Goal: Task Accomplishment & Management: Manage account settings

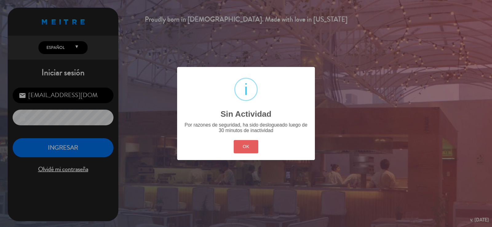
drag, startPoint x: 249, startPoint y: 149, endPoint x: 242, endPoint y: 147, distance: 7.5
click at [247, 148] on button "OK" at bounding box center [246, 146] width 25 height 13
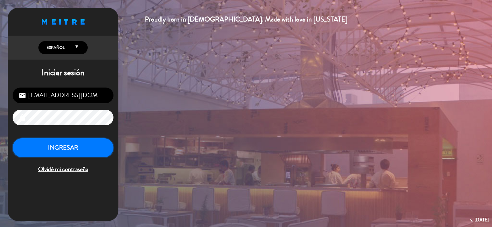
click at [96, 147] on button "INGRESAR" at bounding box center [63, 147] width 101 height 19
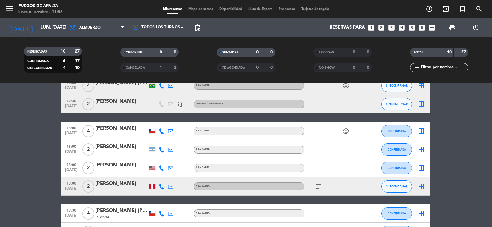
scroll to position [92, 0]
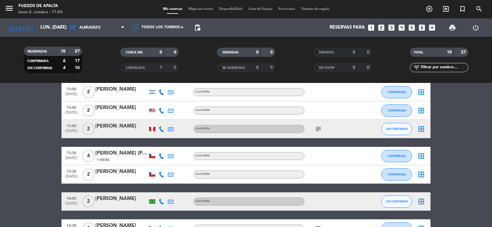
click at [315, 127] on icon "subject" at bounding box center [318, 129] width 7 height 7
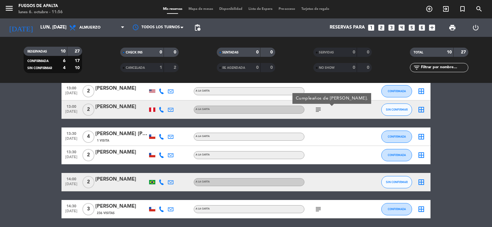
scroll to position [134, 0]
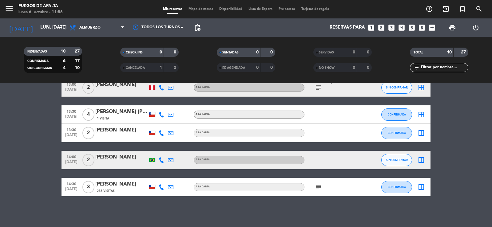
click at [318, 186] on icon "subject" at bounding box center [318, 187] width 7 height 7
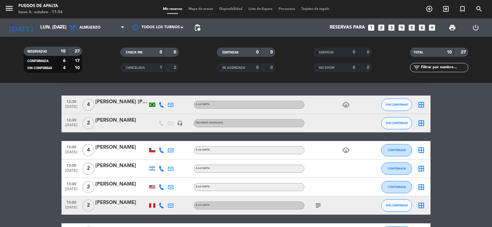
scroll to position [0, 0]
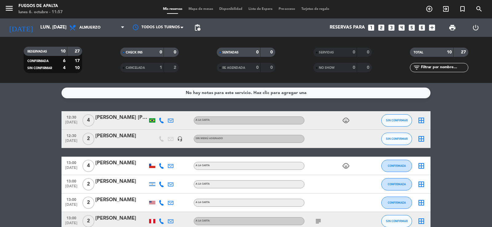
drag, startPoint x: 346, startPoint y: 166, endPoint x: 348, endPoint y: 146, distance: 19.4
click at [347, 165] on icon "child_care" at bounding box center [345, 165] width 7 height 7
click at [346, 123] on icon "child_care" at bounding box center [345, 120] width 7 height 7
click at [43, 29] on input "lun. [DATE]" at bounding box center [66, 28] width 59 height 12
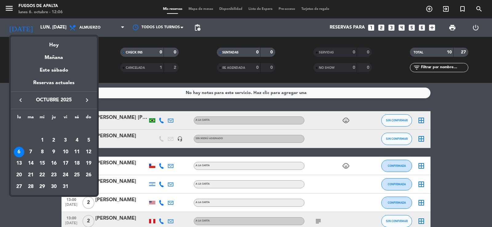
click at [88, 101] on icon "keyboard_arrow_right" at bounding box center [86, 100] width 7 height 7
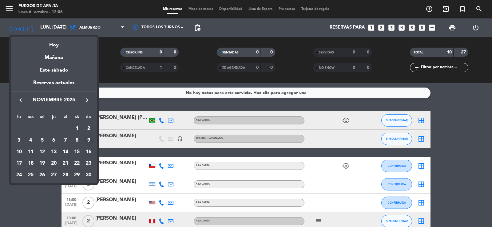
click at [89, 138] on div "9" at bounding box center [88, 140] width 10 height 10
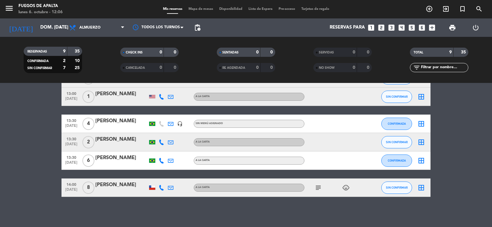
scroll to position [107, 0]
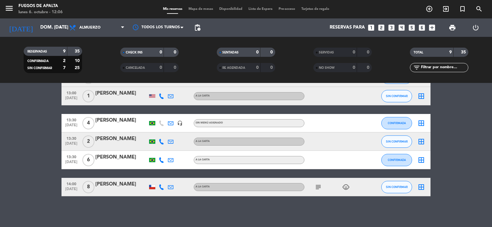
click at [320, 186] on icon "subject" at bounding box center [318, 187] width 7 height 7
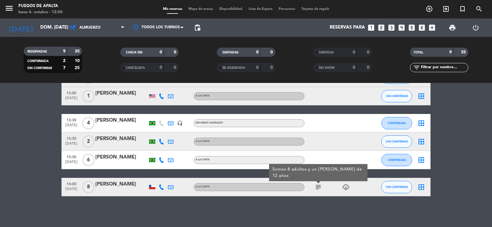
click at [170, 189] on icon at bounding box center [171, 188] width 6 height 6
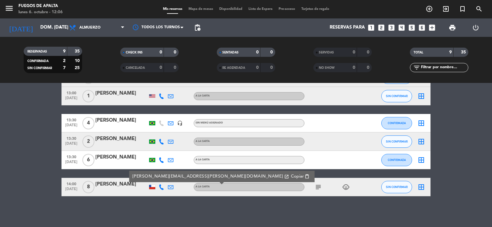
drag, startPoint x: 44, startPoint y: 151, endPoint x: 128, endPoint y: 1, distance: 172.3
click at [46, 149] on bookings-row "12:30 [DATE] 3 [PERSON_NAME] [PERSON_NAME] SIN CONFIRMAR border_all 13:00 [DATE…" at bounding box center [246, 101] width 492 height 192
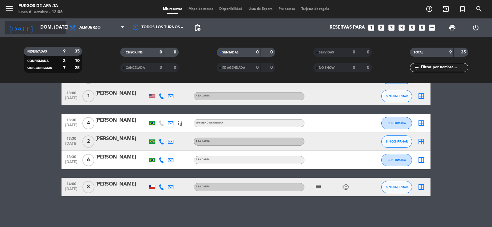
click at [47, 25] on input "dom. [DATE]" at bounding box center [66, 28] width 59 height 12
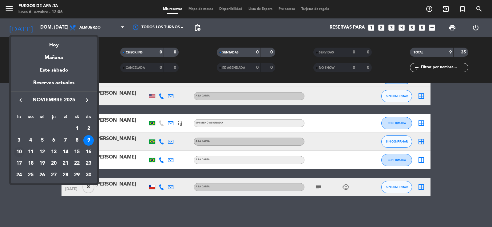
click at [19, 151] on div "10" at bounding box center [19, 152] width 10 height 10
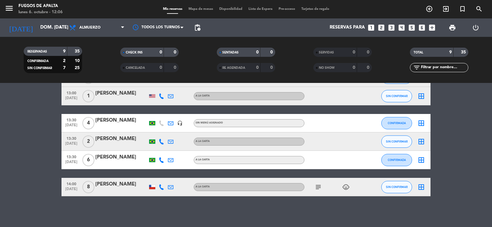
type input "lun. [DATE]"
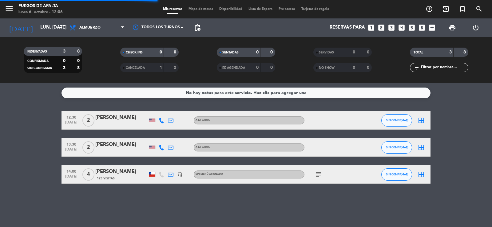
scroll to position [0, 0]
click at [478, 9] on icon "search" at bounding box center [479, 8] width 7 height 7
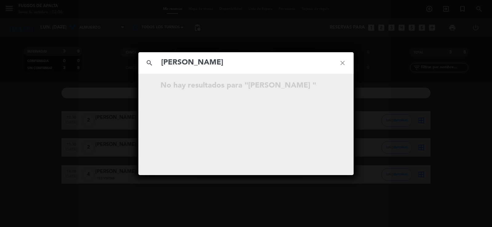
type input "[PERSON_NAME]"
click at [344, 62] on icon "close" at bounding box center [343, 63] width 22 height 22
click at [341, 63] on icon "close" at bounding box center [343, 63] width 22 height 22
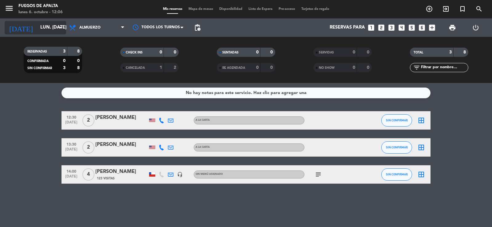
click at [50, 23] on input "lun. [DATE]" at bounding box center [66, 28] width 59 height 12
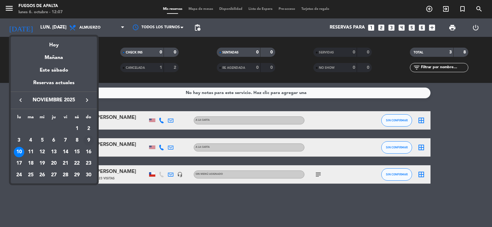
click at [90, 141] on div "9" at bounding box center [88, 140] width 10 height 10
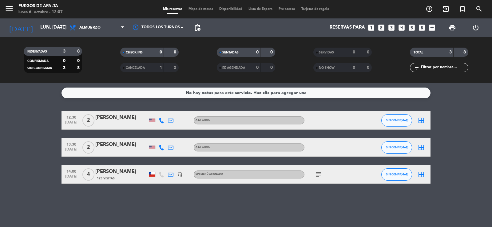
type input "dom. [DATE]"
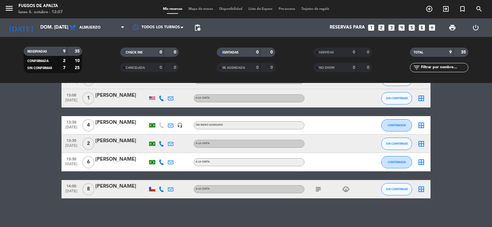
scroll to position [107, 0]
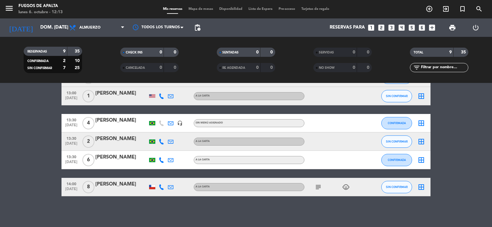
click at [382, 25] on icon "looks_two" at bounding box center [381, 28] width 8 height 8
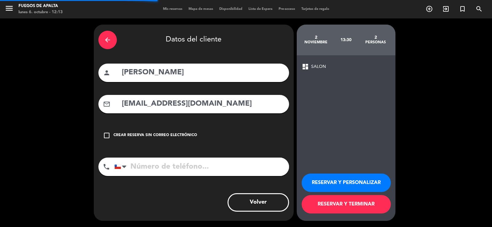
click at [116, 42] on div "arrow_back" at bounding box center [107, 40] width 18 height 18
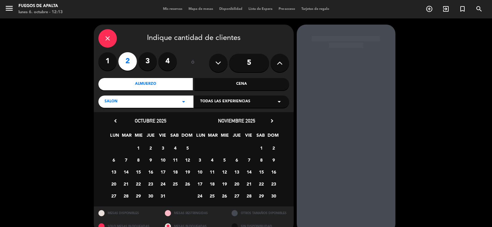
click at [113, 38] on div "close" at bounding box center [107, 38] width 18 height 18
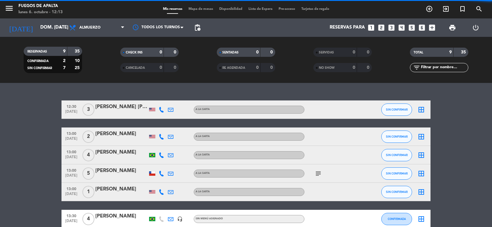
click at [379, 27] on icon "looks_two" at bounding box center [381, 28] width 8 height 8
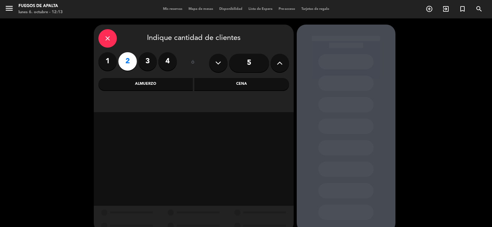
click at [130, 83] on div "Almuerzo" at bounding box center [145, 84] width 95 height 12
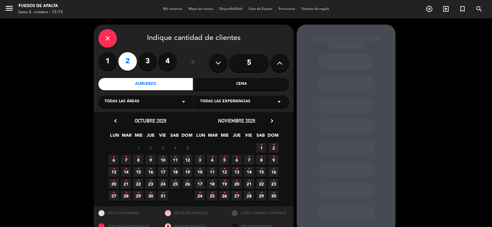
click at [271, 121] on icon "chevron_right" at bounding box center [272, 121] width 6 height 6
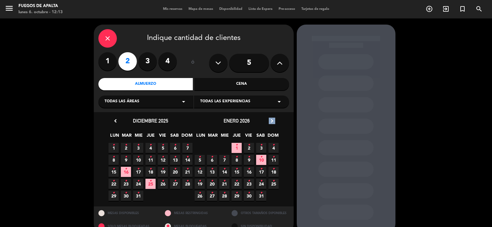
click at [271, 121] on icon "chevron_right" at bounding box center [272, 121] width 6 height 6
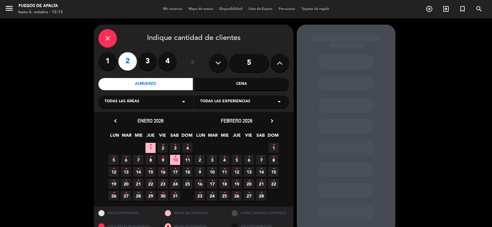
click at [147, 158] on span "8 •" at bounding box center [151, 160] width 10 height 10
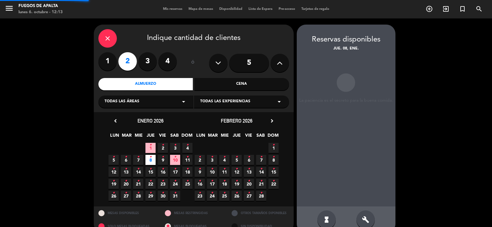
scroll to position [12, 0]
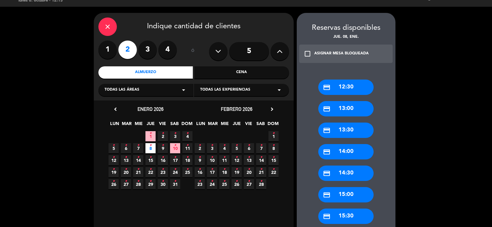
click at [273, 109] on icon "chevron_right" at bounding box center [272, 109] width 6 height 6
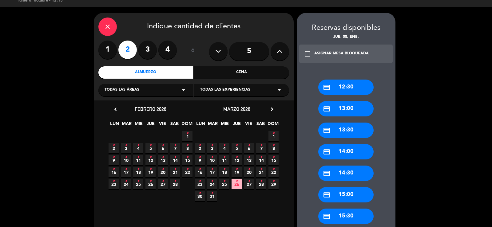
click at [272, 148] on span "8 •" at bounding box center [274, 148] width 10 height 10
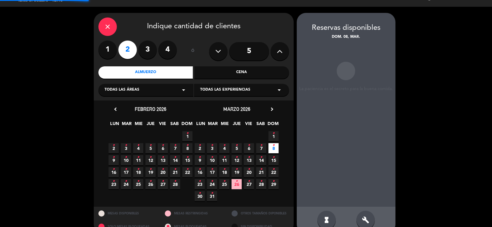
scroll to position [24, 0]
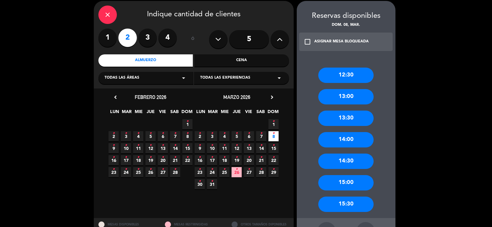
click at [340, 96] on div "13:00" at bounding box center [345, 96] width 55 height 15
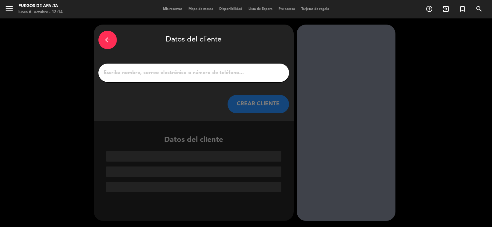
paste input "[PERSON_NAME] & [PERSON_NAME]"
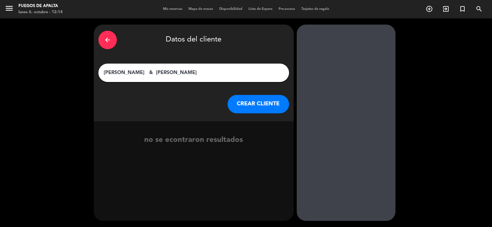
type input "[PERSON_NAME] & [PERSON_NAME]"
click at [247, 103] on button "CREAR CLIENTE" at bounding box center [259, 104] width 62 height 18
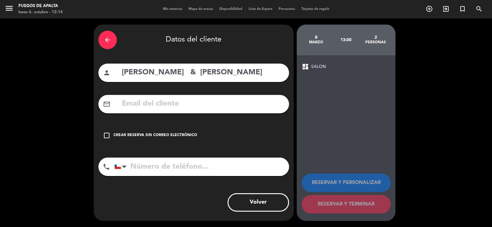
paste input "[EMAIL_ADDRESS][DOMAIN_NAME]"
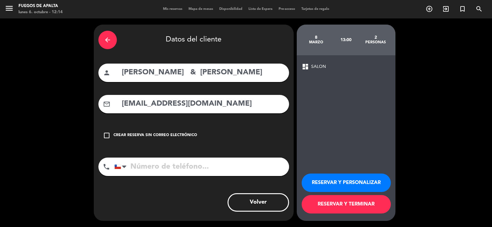
type input "[EMAIL_ADDRESS][DOMAIN_NAME]"
drag, startPoint x: 340, startPoint y: 183, endPoint x: 175, endPoint y: 16, distance: 234.7
click at [340, 183] on button "RESERVAR Y PERSONALIZAR" at bounding box center [346, 183] width 89 height 18
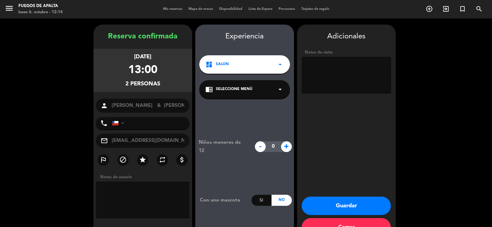
scroll to position [19, 0]
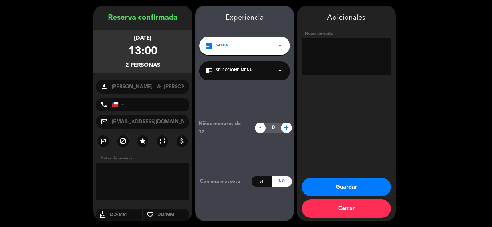
paste textarea "N° File : 655880"
paste textarea "MENÚ CLÁSICO C/PROPINA"
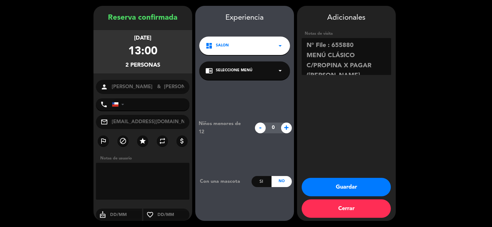
scroll to position [5, 0]
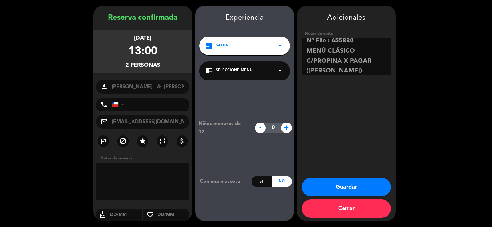
type textarea "N° File : 655880 MENÚ CLÁSICO C/PROPINA X PAGAR ([PERSON_NAME])."
click at [326, 186] on button "Guardar" at bounding box center [346, 187] width 89 height 18
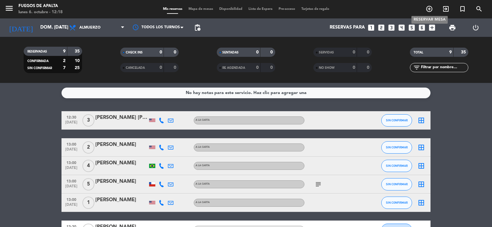
click at [427, 7] on icon "add_circle_outline" at bounding box center [429, 8] width 7 height 7
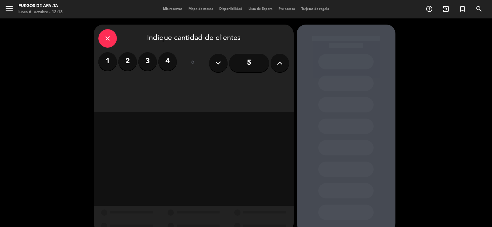
click at [277, 64] on icon at bounding box center [280, 62] width 6 height 9
click at [277, 63] on icon at bounding box center [280, 62] width 6 height 9
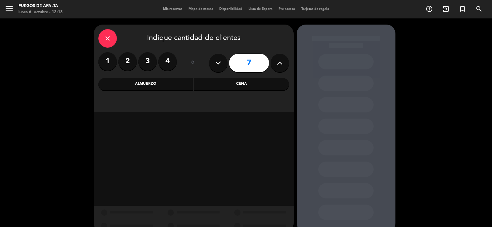
click at [278, 63] on icon at bounding box center [280, 62] width 6 height 9
click at [279, 62] on icon at bounding box center [280, 62] width 6 height 9
type input "9"
click at [165, 86] on div "Almuerzo" at bounding box center [145, 84] width 95 height 12
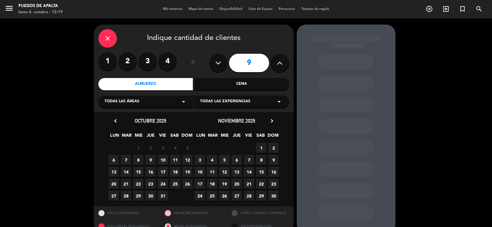
click at [163, 170] on span "17" at bounding box center [163, 172] width 10 height 10
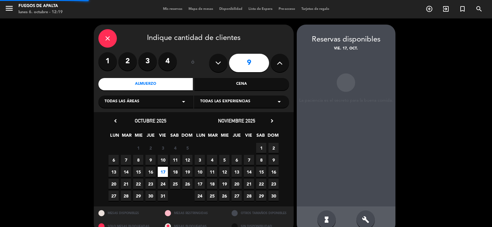
scroll to position [12, 0]
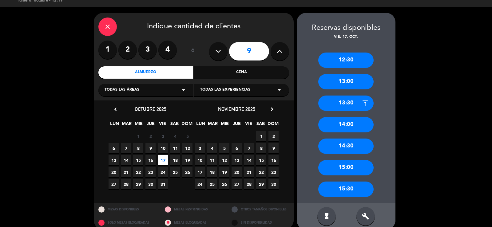
click at [342, 107] on div "13:30" at bounding box center [345, 103] width 55 height 15
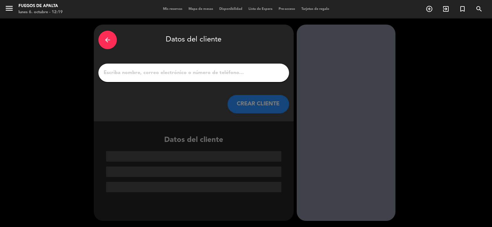
scroll to position [0, 0]
paste input "[PERSON_NAME][EMAIL_ADDRESS][DOMAIN_NAME]"
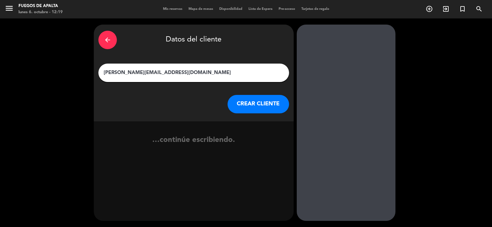
drag, startPoint x: 138, startPoint y: 72, endPoint x: 193, endPoint y: 71, distance: 55.1
click at [193, 71] on input "[PERSON_NAME][EMAIL_ADDRESS][DOMAIN_NAME]" at bounding box center [194, 73] width 182 height 9
click at [124, 74] on input "[PERSON_NAME].[PERSON_NAME]" at bounding box center [194, 73] width 182 height 9
type input "[PERSON_NAME]"
click at [265, 106] on button "CREAR CLIENTE" at bounding box center [259, 104] width 62 height 18
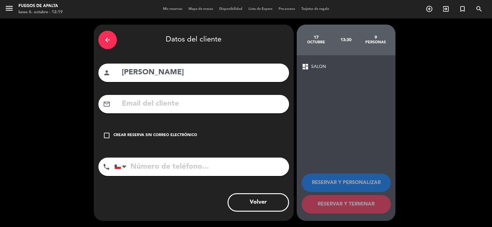
paste input "[PERSON_NAME][EMAIL_ADDRESS][DOMAIN_NAME]"
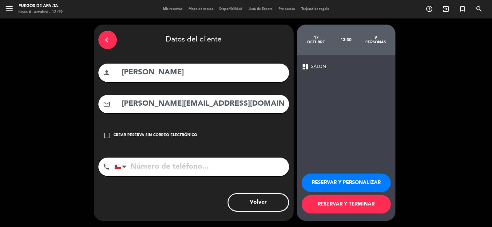
type input "[PERSON_NAME][EMAIL_ADDRESS][DOMAIN_NAME]"
click at [342, 184] on button "RESERVAR Y PERSONALIZAR" at bounding box center [346, 183] width 89 height 18
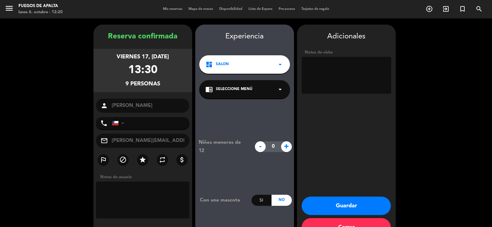
scroll to position [19, 0]
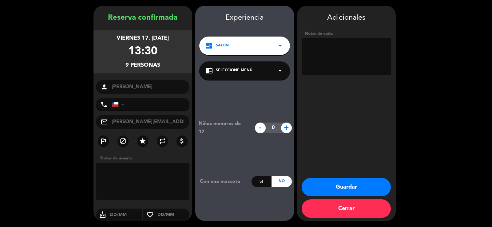
click at [352, 48] on textarea at bounding box center [347, 56] width 90 height 37
type textarea "c"
type textarea "a"
type textarea "A LA CARTA, MENU DE 82.500"
click at [288, 130] on span "+" at bounding box center [286, 128] width 11 height 11
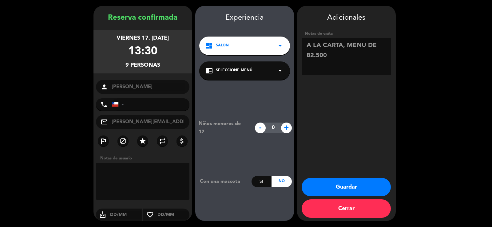
type input "1"
click at [323, 69] on textarea at bounding box center [347, 56] width 90 height 37
click at [336, 58] on textarea at bounding box center [347, 56] width 90 height 37
click at [308, 46] on textarea at bounding box center [347, 56] width 90 height 37
click at [306, 47] on textarea at bounding box center [347, 56] width 90 height 37
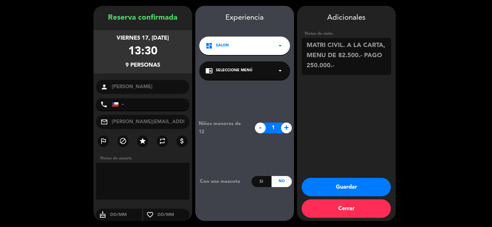
type textarea "MATRI CIVIL. A LA CARTA, MENU DE 82.500.- PAGO 250.000.-"
click at [360, 187] on button "Guardar" at bounding box center [346, 187] width 89 height 18
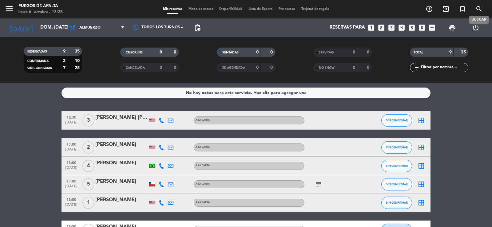
click at [482, 8] on icon "search" at bounding box center [479, 8] width 7 height 7
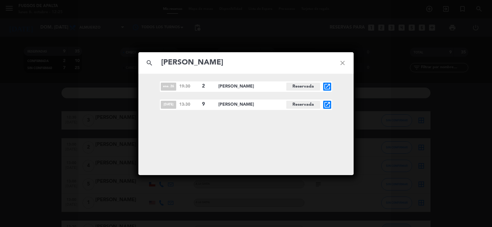
type input "[PERSON_NAME]"
click at [326, 104] on icon "open_in_new" at bounding box center [327, 104] width 7 height 7
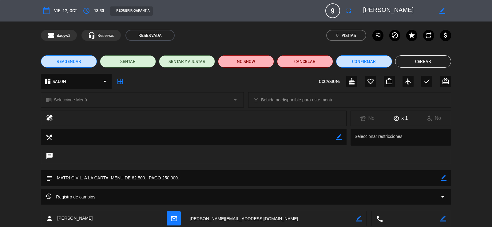
click at [445, 179] on icon "border_color" at bounding box center [444, 178] width 6 height 6
type textarea "MATRI CIVIL. A LA CARTA, MENU DE 82.500.- PAGO 250.000.- + 80.000.- TOTAL 330.0…"
click at [443, 178] on icon at bounding box center [444, 178] width 6 height 6
click at [438, 65] on button "Cerrar" at bounding box center [423, 61] width 56 height 12
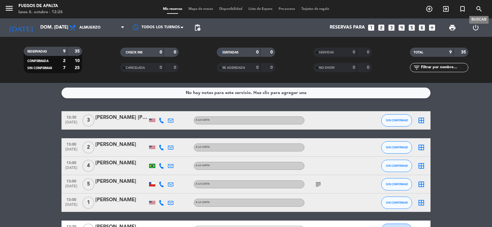
click at [479, 9] on icon "search" at bounding box center [479, 8] width 7 height 7
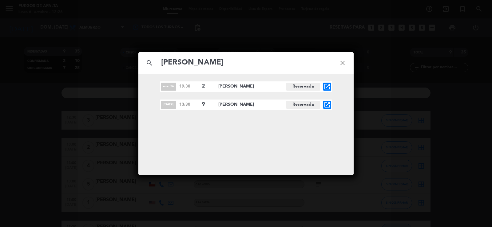
type input "[PERSON_NAME]"
click at [328, 105] on icon "open_in_new" at bounding box center [327, 104] width 7 height 7
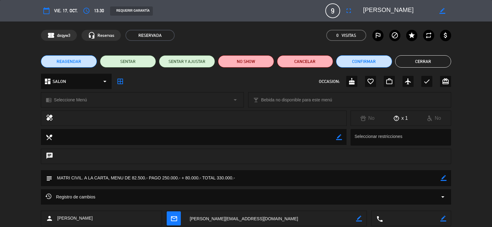
click at [199, 178] on textarea at bounding box center [246, 178] width 388 height 16
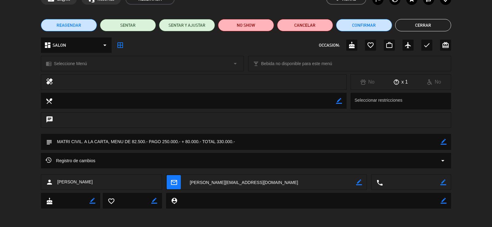
click at [202, 142] on textarea at bounding box center [246, 142] width 388 height 16
drag, startPoint x: 202, startPoint y: 142, endPoint x: 198, endPoint y: 144, distance: 4.6
click at [196, 146] on textarea at bounding box center [246, 142] width 388 height 16
click at [203, 141] on textarea at bounding box center [246, 142] width 388 height 16
click at [442, 142] on icon "border_color" at bounding box center [444, 142] width 6 height 6
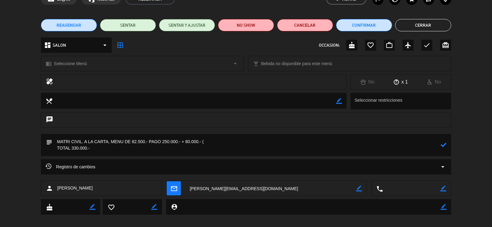
paste textarea "7075448"
click at [211, 141] on textarea at bounding box center [246, 145] width 388 height 22
click at [226, 141] on textarea at bounding box center [246, 145] width 388 height 22
click at [59, 147] on textarea at bounding box center [246, 145] width 388 height 22
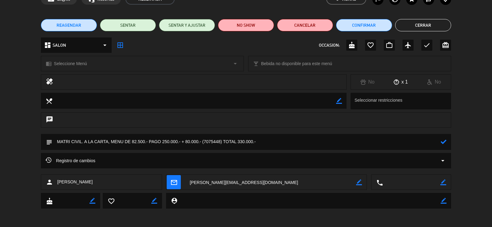
type textarea "MATRI CIVIL. A LA CARTA, MENU DE 82.500.- PAGO 250.000.- + 80.000.- (7075448) T…"
click at [445, 142] on icon at bounding box center [444, 142] width 6 height 6
click at [436, 27] on button "Cerrar" at bounding box center [423, 25] width 56 height 12
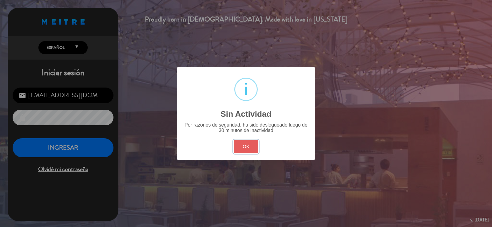
click at [243, 145] on button "OK" at bounding box center [246, 146] width 25 height 13
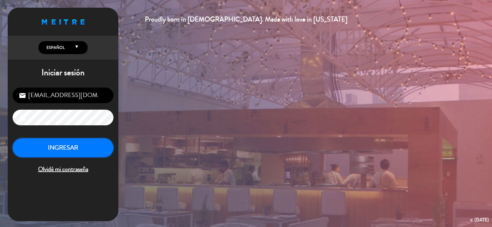
click at [82, 146] on button "INGRESAR" at bounding box center [63, 147] width 101 height 19
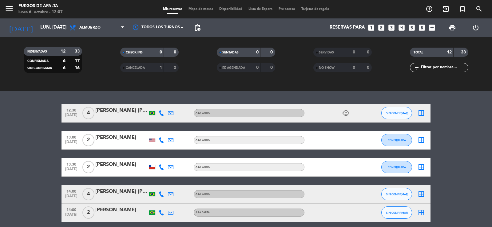
scroll to position [168, 0]
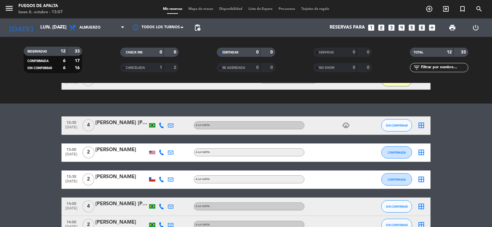
click at [117, 152] on div "[PERSON_NAME]" at bounding box center [121, 150] width 52 height 8
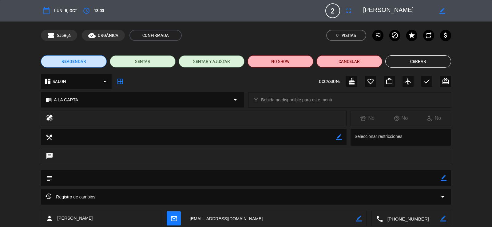
click at [408, 60] on button "Cerrar" at bounding box center [418, 61] width 66 height 12
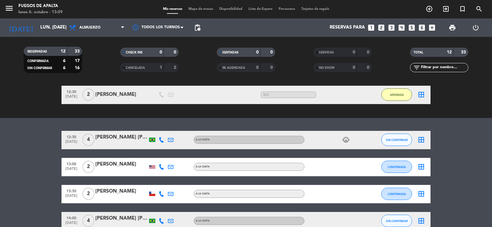
scroll to position [185, 0]
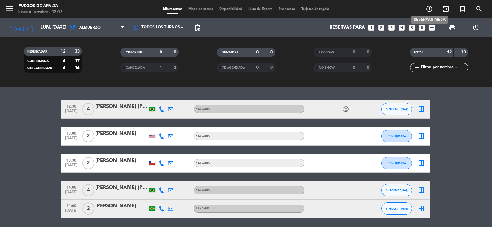
click at [427, 10] on icon "add_circle_outline" at bounding box center [429, 8] width 7 height 7
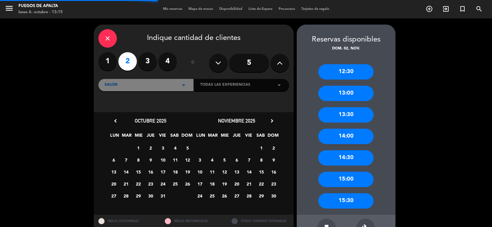
click at [275, 65] on button at bounding box center [280, 63] width 18 height 18
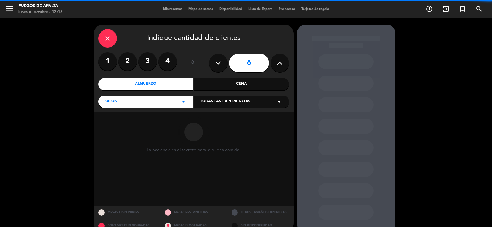
click at [275, 65] on button at bounding box center [280, 63] width 18 height 18
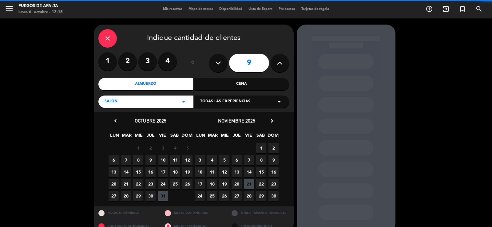
click at [275, 65] on button at bounding box center [280, 63] width 18 height 18
type input "10"
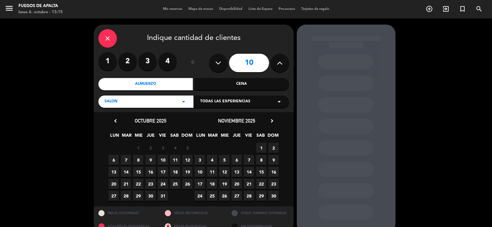
click at [273, 157] on span "9" at bounding box center [274, 160] width 10 height 10
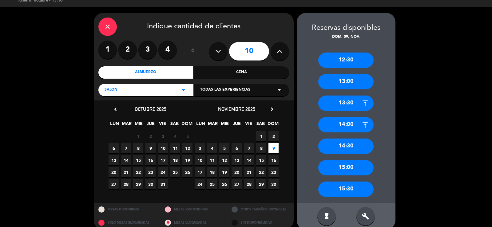
click at [340, 102] on div "13:30" at bounding box center [345, 103] width 55 height 15
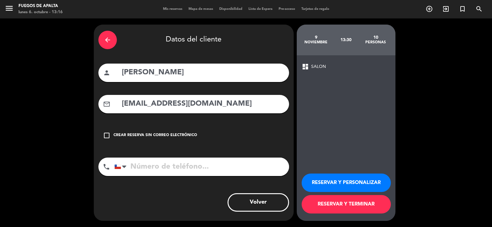
scroll to position [0, 0]
drag, startPoint x: 169, startPoint y: 75, endPoint x: 81, endPoint y: 65, distance: 88.3
click at [81, 65] on div "arrow_back Datos del cliente person [PERSON_NAME] mail_outline [EMAIL_ADDRESS][…" at bounding box center [246, 122] width 492 height 209
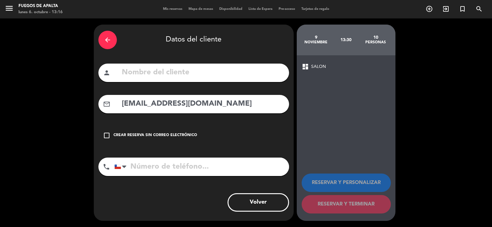
drag, startPoint x: 214, startPoint y: 107, endPoint x: 99, endPoint y: 105, distance: 115.1
click at [99, 105] on div "mail_outline [EMAIL_ADDRESS][DOMAIN_NAME]" at bounding box center [193, 104] width 191 height 18
paste input "[PERSON_NAME][EMAIL_ADDRESS][DOMAIN_NAME]"
type input "[PERSON_NAME][EMAIL_ADDRESS][DOMAIN_NAME]"
paste input "[PERSON_NAME][EMAIL_ADDRESS][DOMAIN_NAME]"
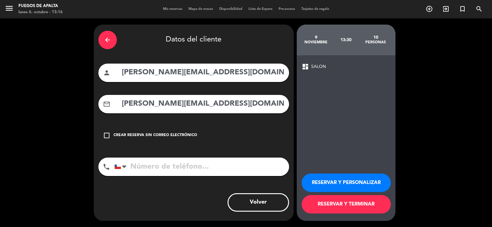
drag, startPoint x: 148, startPoint y: 73, endPoint x: 89, endPoint y: 67, distance: 59.0
click at [89, 67] on div "arrow_back Datos del cliente person [PERSON_NAME][EMAIL_ADDRESS][DOMAIN_NAME] m…" at bounding box center [246, 122] width 492 height 209
click at [215, 79] on input "[DOMAIN_NAME]" at bounding box center [202, 72] width 163 height 13
click at [148, 71] on input "Explorechiletours" at bounding box center [202, 72] width 163 height 13
click at [167, 70] on input "Explore chiletours" at bounding box center [202, 72] width 163 height 13
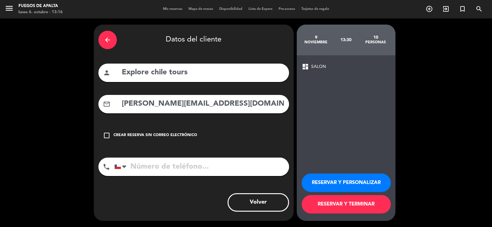
type input "Explore chile tours"
click at [337, 182] on button "RESERVAR Y PERSONALIZAR" at bounding box center [346, 183] width 89 height 18
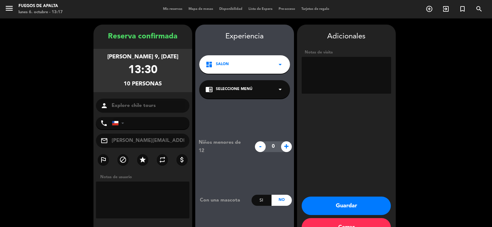
scroll to position [19, 0]
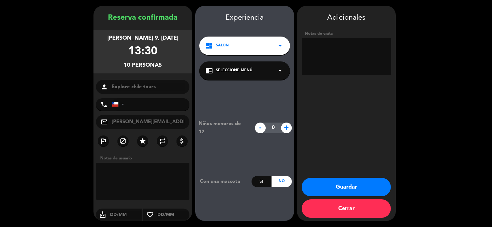
paste textarea "50% de la reserva ($467.500 clp). Queda pendiente $467.500. Te envio los datos …"
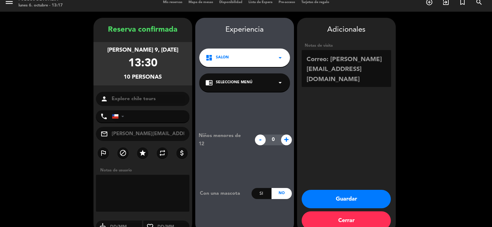
scroll to position [0, 0]
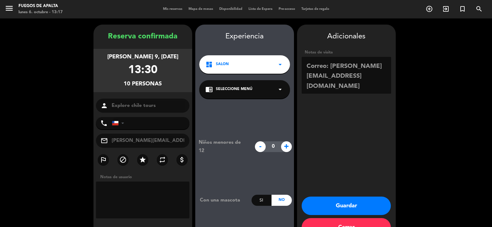
click at [305, 70] on textarea at bounding box center [347, 75] width 90 height 37
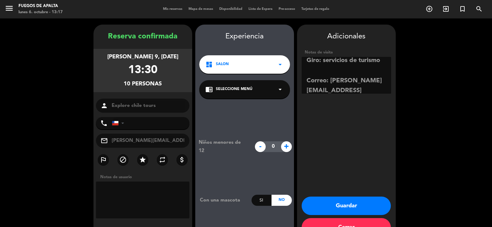
scroll to position [164, 0]
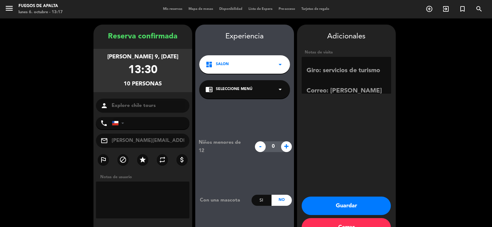
click at [322, 83] on textarea at bounding box center [347, 75] width 90 height 37
click at [318, 75] on textarea at bounding box center [347, 75] width 90 height 37
click at [316, 84] on textarea at bounding box center [347, 75] width 90 height 37
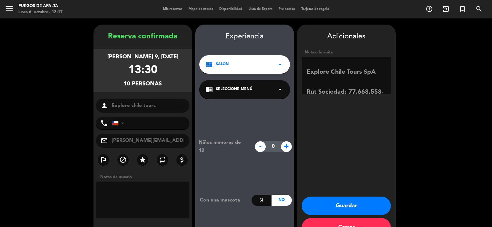
scroll to position [73, 0]
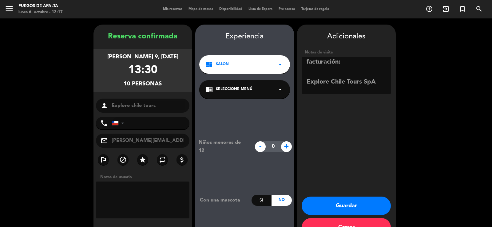
click at [312, 91] on textarea at bounding box center [347, 75] width 90 height 37
click at [306, 72] on textarea at bounding box center [347, 75] width 90 height 37
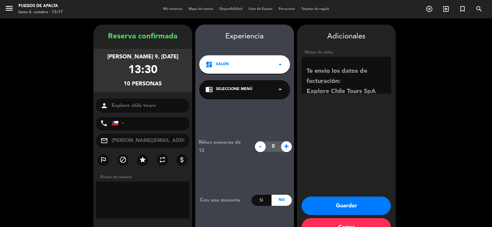
scroll to position [62, 0]
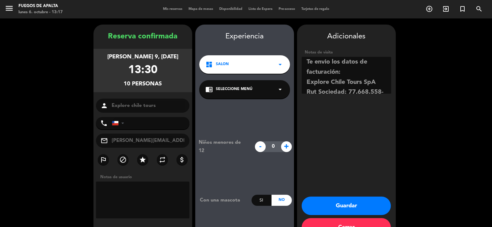
click at [346, 61] on textarea at bounding box center [347, 75] width 90 height 37
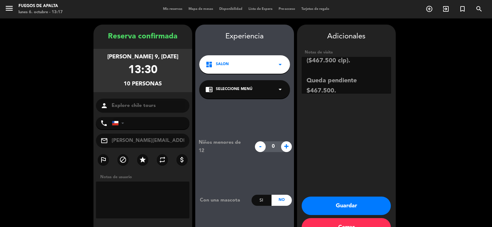
scroll to position [0, 0]
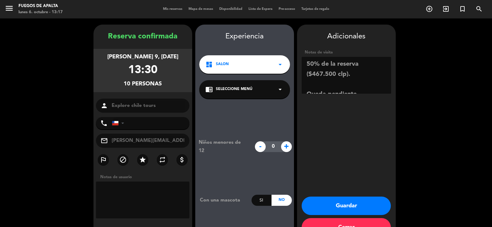
click at [324, 83] on textarea at bounding box center [347, 75] width 90 height 37
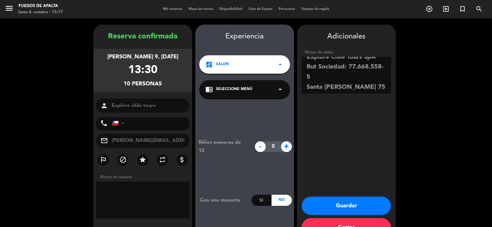
scroll to position [119, 0]
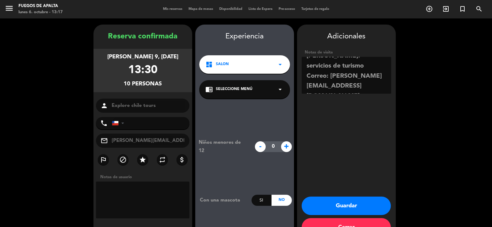
click at [334, 79] on textarea at bounding box center [347, 75] width 90 height 37
type textarea "50% de la reserva ($467.500 clp). Queda pendiente $467.500. Datos de facturació…"
click at [352, 207] on button "Guardar" at bounding box center [346, 206] width 89 height 18
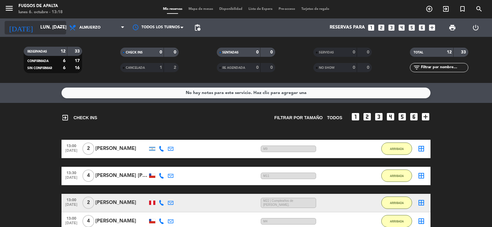
click at [43, 25] on input "lun. [DATE]" at bounding box center [66, 28] width 59 height 12
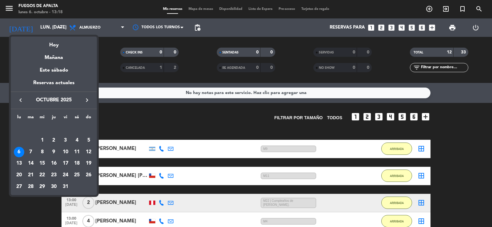
click at [86, 99] on icon "keyboard_arrow_right" at bounding box center [86, 100] width 7 height 7
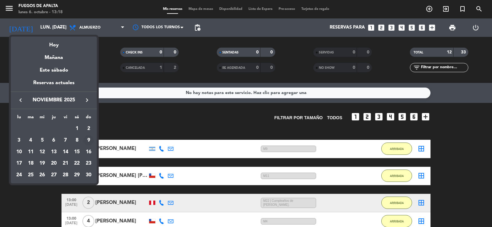
click at [89, 138] on div "9" at bounding box center [88, 140] width 10 height 10
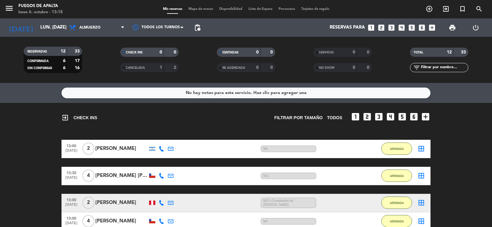
type input "dom. [DATE]"
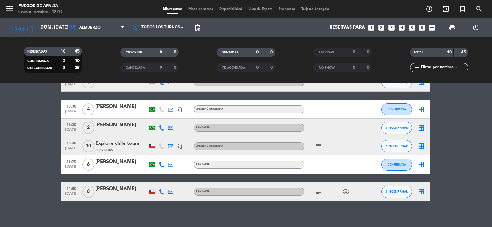
scroll to position [123, 0]
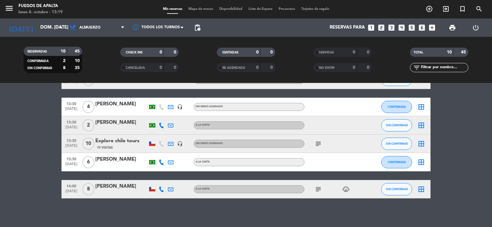
click at [318, 145] on icon "subject" at bounding box center [318, 143] width 7 height 7
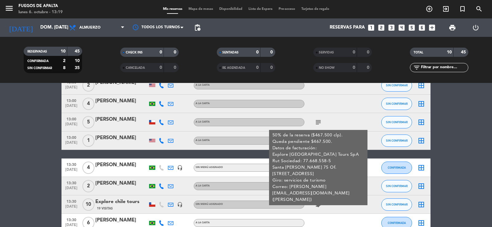
scroll to position [62, 0]
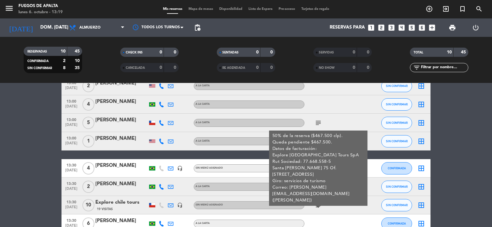
click at [423, 205] on icon "border_all" at bounding box center [421, 205] width 7 height 7
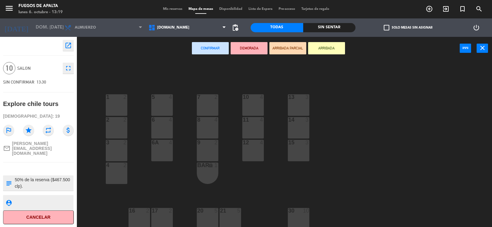
click at [35, 177] on textarea at bounding box center [43, 183] width 59 height 13
click at [23, 177] on textarea at bounding box center [43, 183] width 59 height 13
click at [52, 177] on textarea at bounding box center [43, 183] width 59 height 13
click at [21, 177] on textarea at bounding box center [43, 183] width 59 height 13
click at [24, 177] on textarea at bounding box center [43, 183] width 59 height 13
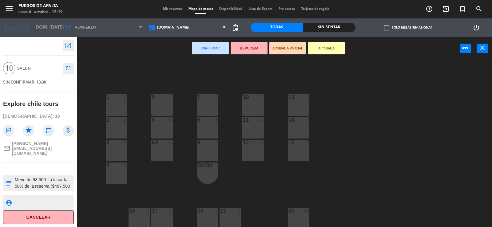
click at [23, 177] on textarea at bounding box center [43, 183] width 59 height 13
click at [22, 177] on textarea at bounding box center [43, 183] width 59 height 13
type textarea "Menú de 93.500.- a la carta 50% de la reserva ($467.500 clp). Queda pendiente $…"
click at [484, 47] on icon "close" at bounding box center [482, 47] width 7 height 7
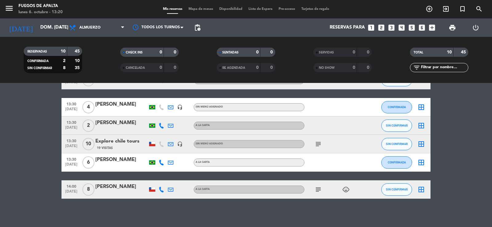
scroll to position [123, 0]
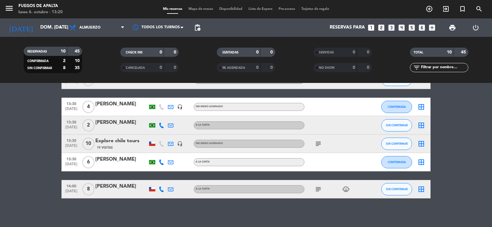
click at [318, 146] on icon "subject" at bounding box center [318, 143] width 7 height 7
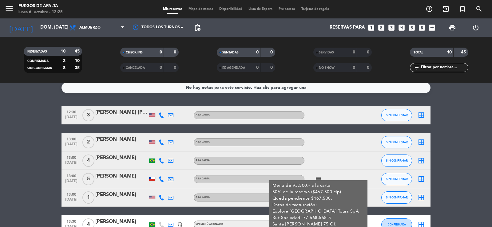
scroll to position [0, 0]
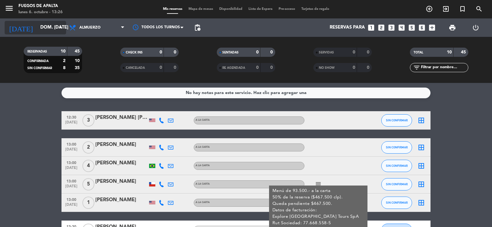
click at [42, 29] on input "dom. [DATE]" at bounding box center [66, 28] width 59 height 12
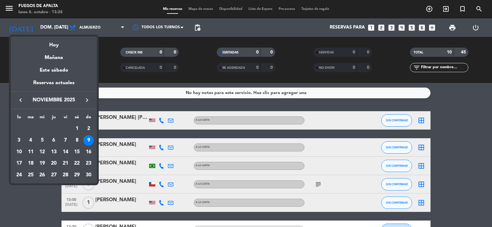
click at [22, 103] on icon "keyboard_arrow_left" at bounding box center [20, 100] width 7 height 7
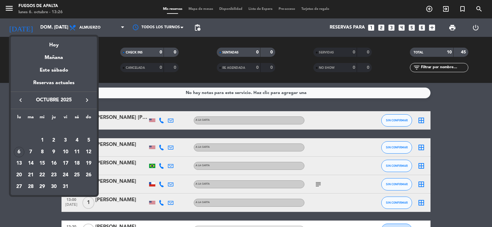
click at [22, 103] on icon "keyboard_arrow_left" at bounding box center [20, 100] width 7 height 7
click at [84, 100] on icon "keyboard_arrow_right" at bounding box center [86, 100] width 7 height 7
click at [30, 150] on div "7" at bounding box center [31, 152] width 10 height 10
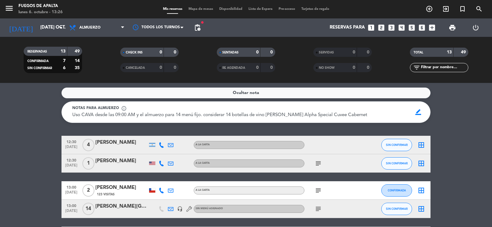
click at [320, 211] on icon "subject" at bounding box center [318, 209] width 7 height 7
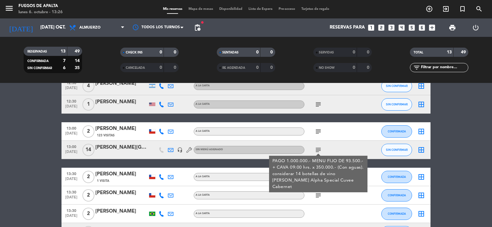
scroll to position [62, 0]
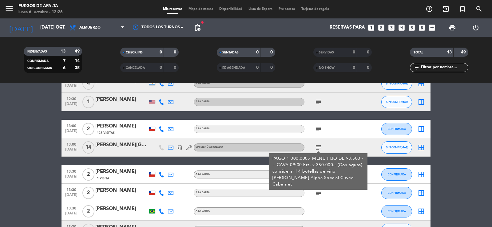
click at [172, 146] on icon at bounding box center [171, 148] width 6 height 6
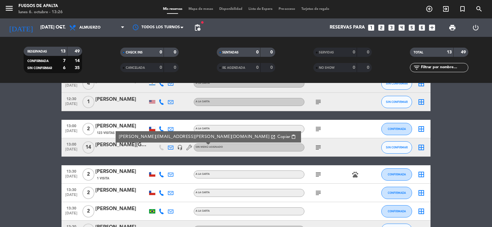
click at [291, 136] on span "content_paste" at bounding box center [293, 137] width 5 height 5
click at [35, 156] on bookings-row "12:30 [DATE] 4 [PERSON_NAME] A [PERSON_NAME] SIN CONFIRMAR border_all 12:30 [DA…" at bounding box center [246, 211] width 492 height 274
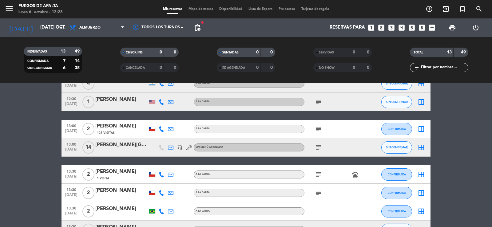
click at [320, 101] on icon "subject" at bounding box center [318, 101] width 7 height 7
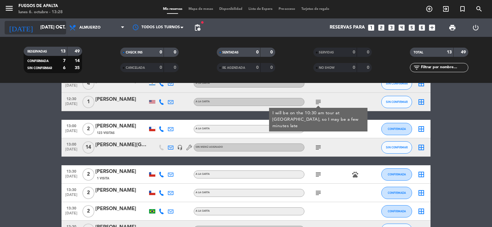
click at [46, 25] on input "[DATE] oct." at bounding box center [66, 28] width 59 height 12
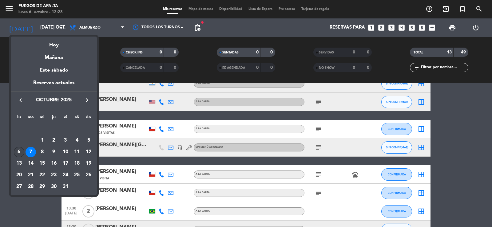
click at [22, 152] on div "6" at bounding box center [19, 152] width 10 height 10
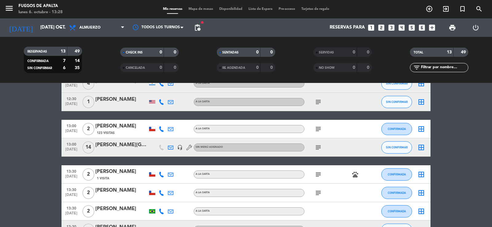
type input "lun. [DATE]"
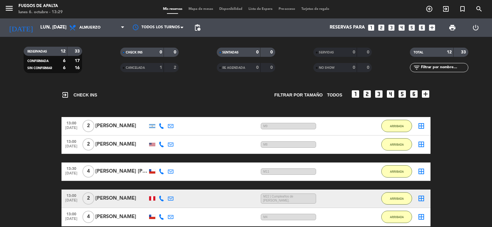
scroll to position [0, 0]
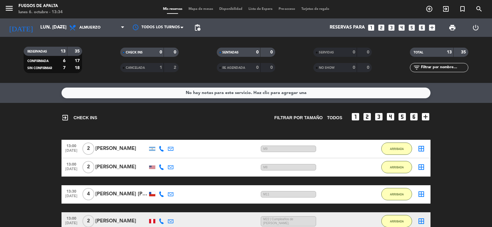
click at [402, 28] on icon "looks_4" at bounding box center [402, 28] width 8 height 8
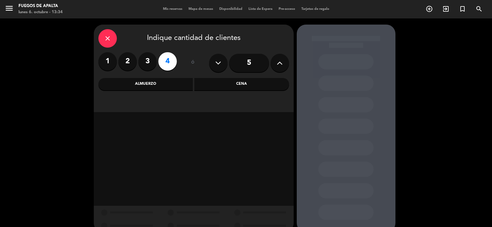
click at [170, 84] on div "Almuerzo" at bounding box center [145, 84] width 95 height 12
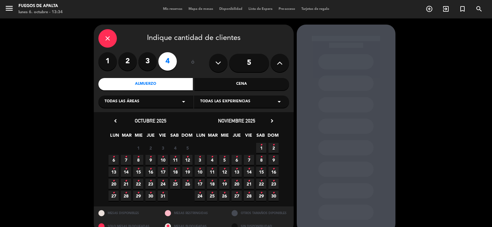
click at [116, 173] on span "13 •" at bounding box center [114, 172] width 10 height 10
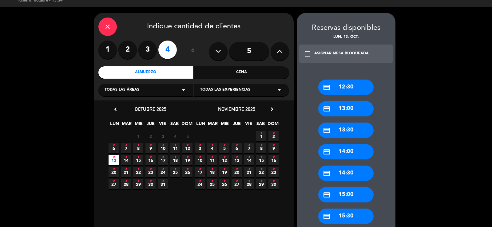
click at [353, 131] on div "credit_card 13:30" at bounding box center [345, 130] width 55 height 15
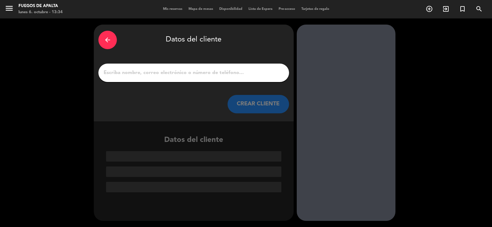
scroll to position [0, 0]
click at [190, 74] on input "1" at bounding box center [194, 73] width 182 height 9
type input "f"
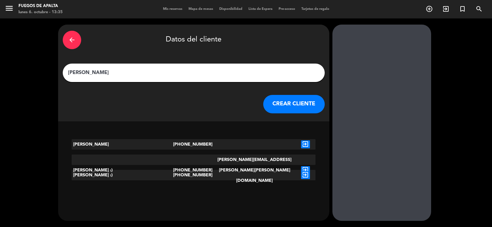
type input "[PERSON_NAME]"
click at [301, 166] on icon "exit_to_app" at bounding box center [305, 170] width 9 height 8
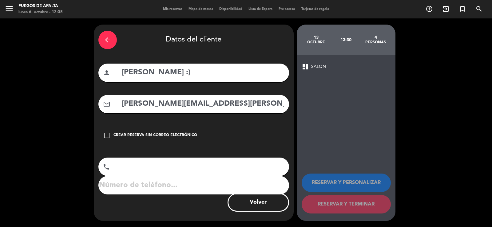
type input "+13215373"
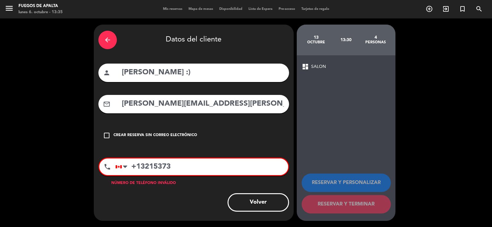
click at [140, 167] on input "+13215373" at bounding box center [201, 167] width 173 height 17
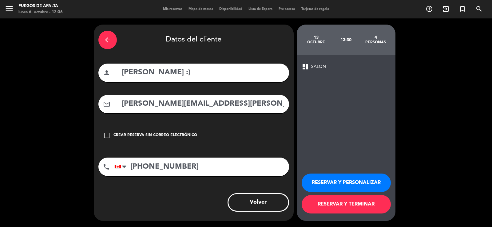
type input "[PHONE_NUMBER]"
click at [360, 186] on button "RESERVAR Y PERSONALIZAR" at bounding box center [346, 183] width 89 height 18
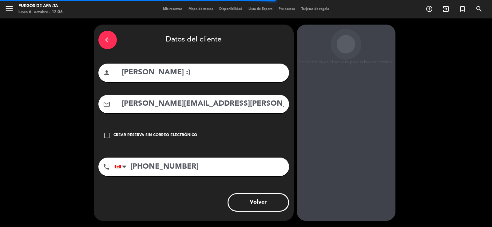
scroll to position [19, 0]
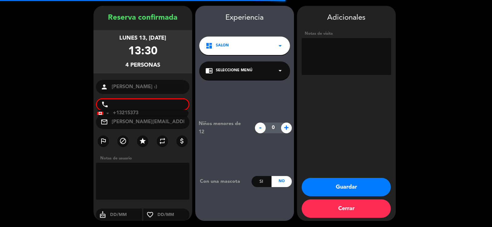
click at [341, 56] on textarea at bounding box center [347, 56] width 90 height 37
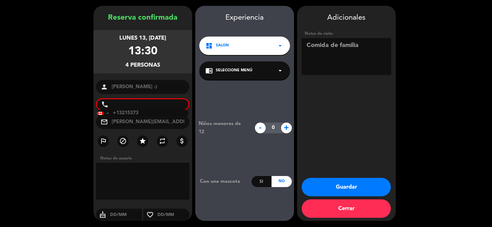
type textarea "Comida de familia"
click at [365, 182] on button "Guardar" at bounding box center [346, 187] width 89 height 18
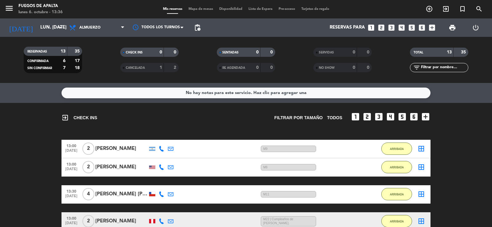
click at [403, 27] on icon "looks_4" at bounding box center [402, 28] width 8 height 8
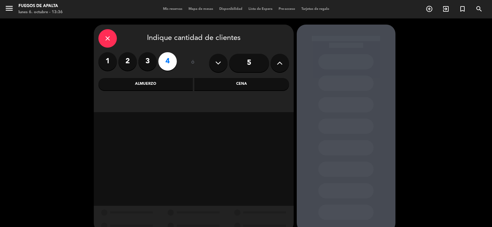
click at [173, 85] on div "Almuerzo" at bounding box center [145, 84] width 95 height 12
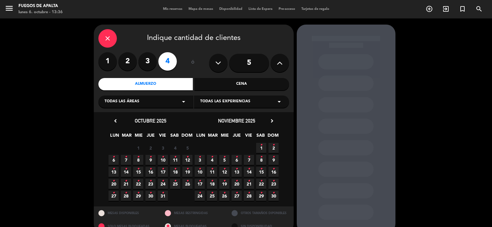
click at [141, 159] on span "8 •" at bounding box center [138, 160] width 10 height 10
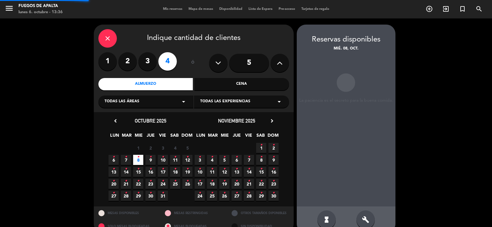
scroll to position [12, 0]
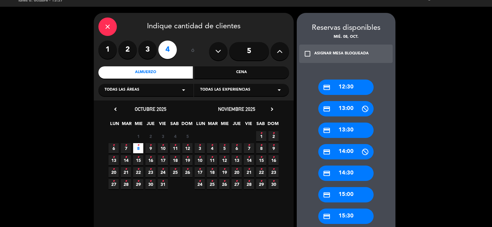
click at [349, 170] on div "credit_card 14:30" at bounding box center [345, 173] width 55 height 15
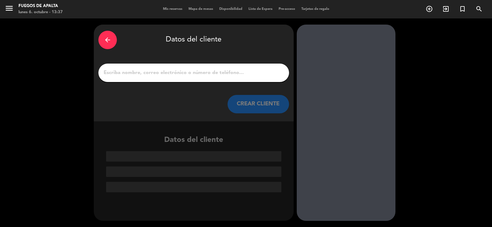
click at [220, 74] on input "1" at bounding box center [194, 73] width 182 height 9
type input "s"
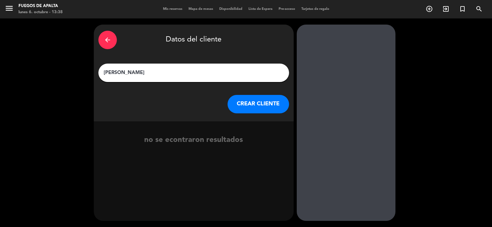
type input "[PERSON_NAME]"
click at [271, 108] on button "CREAR CLIENTE" at bounding box center [259, 104] width 62 height 18
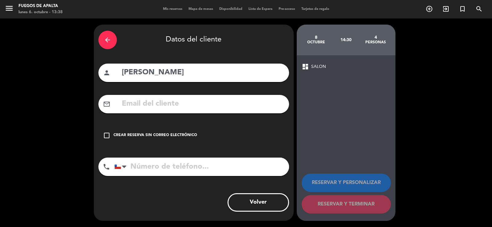
click at [109, 136] on icon "check_box_outline_blank" at bounding box center [106, 135] width 7 height 7
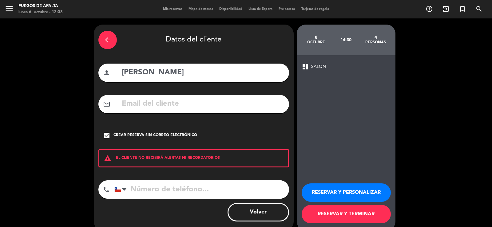
click at [343, 191] on button "RESERVAR Y PERSONALIZAR" at bounding box center [346, 193] width 89 height 18
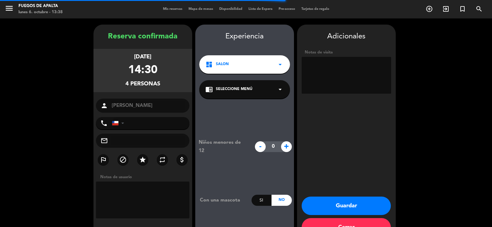
scroll to position [19, 0]
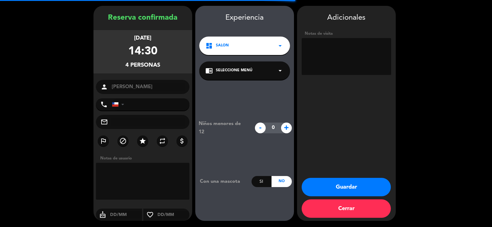
click at [338, 54] on textarea at bounding box center [347, 56] width 90 height 37
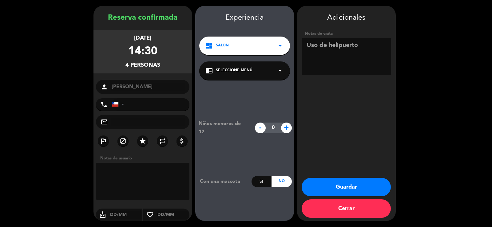
type textarea "Uso de helipuerto"
click at [354, 190] on button "Guardar" at bounding box center [346, 187] width 89 height 18
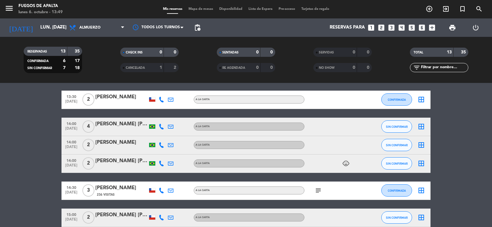
scroll to position [270, 0]
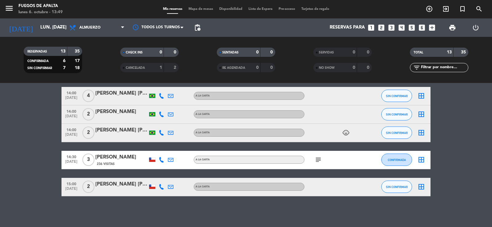
drag, startPoint x: 177, startPoint y: 129, endPoint x: 179, endPoint y: 154, distance: 25.0
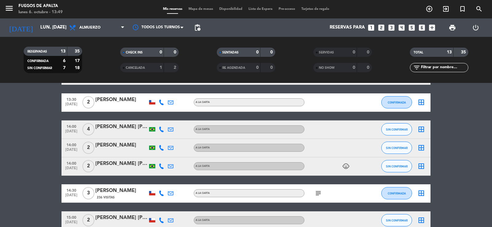
drag, startPoint x: 24, startPoint y: 158, endPoint x: 27, endPoint y: 143, distance: 15.1
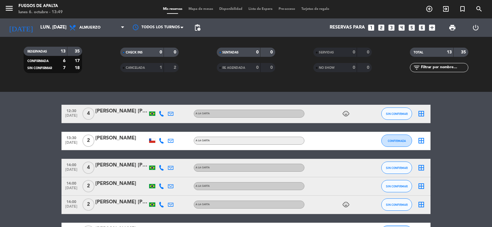
drag, startPoint x: 30, startPoint y: 172, endPoint x: 31, endPoint y: 157, distance: 14.9
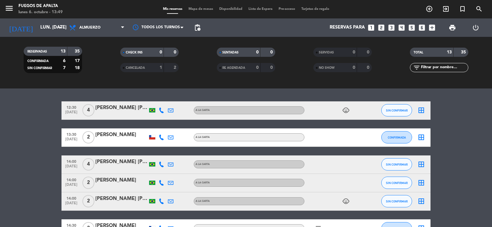
drag, startPoint x: 31, startPoint y: 157, endPoint x: 32, endPoint y: 166, distance: 9.2
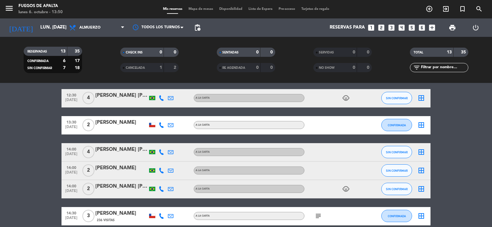
drag, startPoint x: 39, startPoint y: 154, endPoint x: 40, endPoint y: 162, distance: 7.8
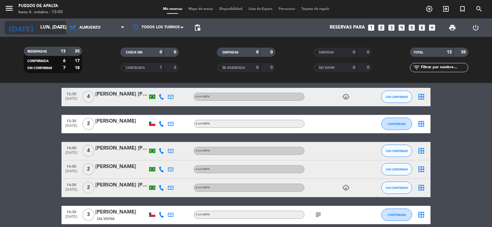
click at [50, 23] on input "lun. [DATE]" at bounding box center [66, 28] width 59 height 12
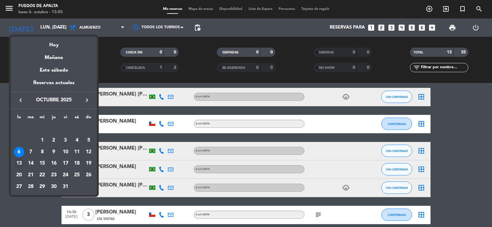
click at [21, 161] on div "13" at bounding box center [19, 163] width 10 height 10
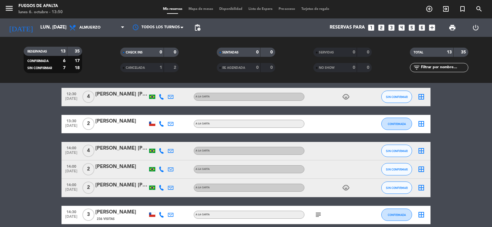
type input "lun. [DATE]"
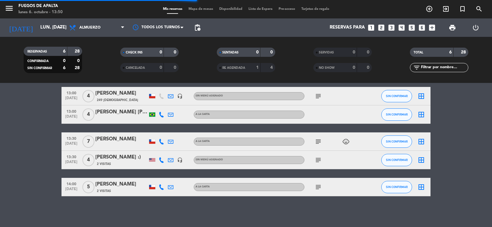
scroll to position [48, 0]
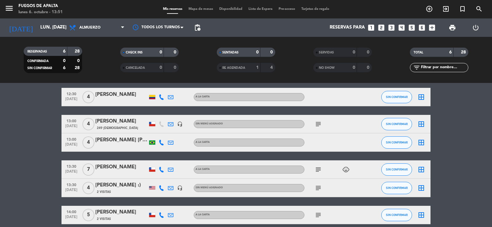
click at [381, 27] on icon "looks_two" at bounding box center [381, 28] width 8 height 8
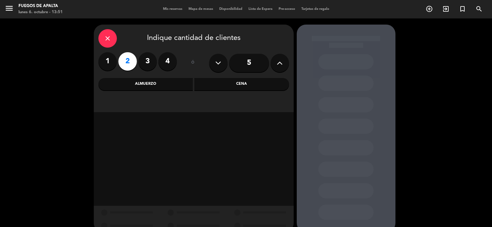
click at [148, 86] on div "Almuerzo" at bounding box center [145, 84] width 95 height 12
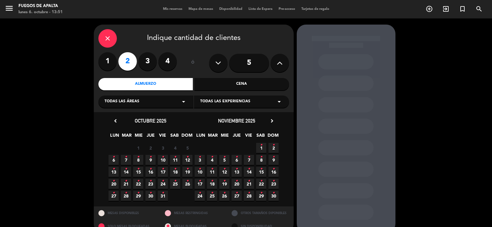
click at [125, 157] on icon "•" at bounding box center [126, 157] width 2 height 10
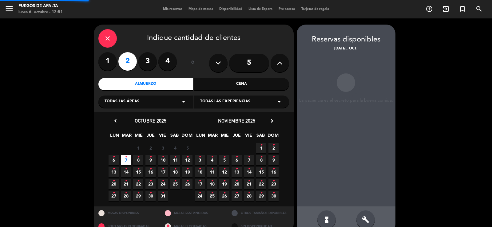
scroll to position [12, 0]
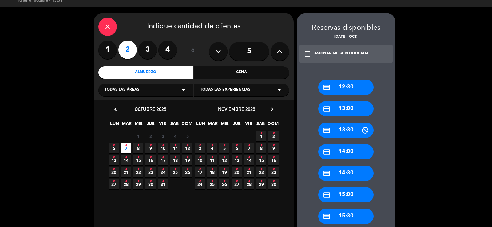
click at [346, 106] on div "credit_card 13:00" at bounding box center [345, 108] width 55 height 15
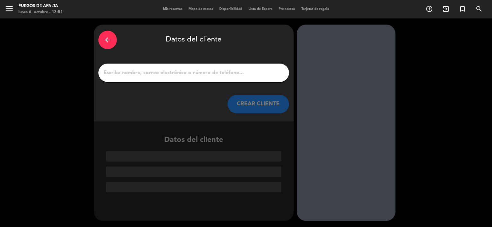
click at [233, 74] on input "1" at bounding box center [194, 73] width 182 height 9
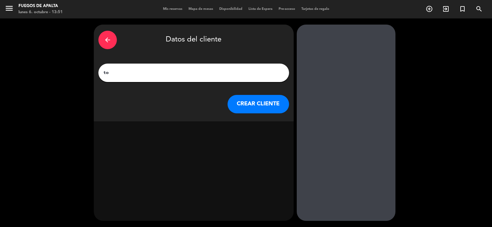
type input "t"
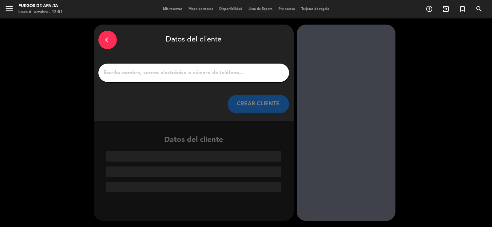
type input "t"
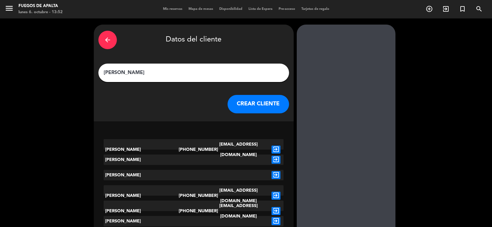
type input "[PERSON_NAME]"
click at [277, 207] on icon "exit_to_app" at bounding box center [276, 211] width 9 height 8
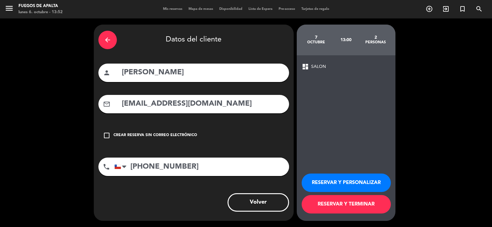
click at [346, 201] on button "RESERVAR Y TERMINAR" at bounding box center [346, 204] width 89 height 18
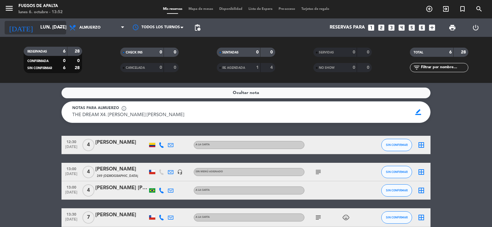
click at [43, 28] on input "lun. [DATE]" at bounding box center [66, 28] width 59 height 12
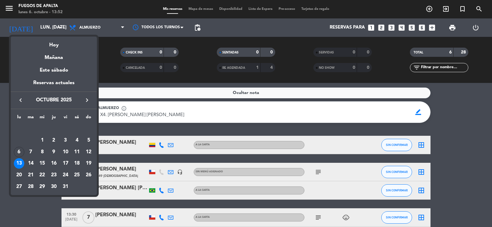
click at [445, 122] on div at bounding box center [246, 113] width 492 height 227
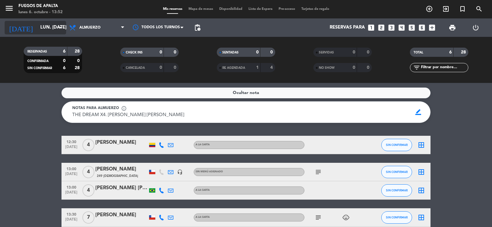
click at [41, 26] on input "lun. [DATE]" at bounding box center [66, 28] width 59 height 12
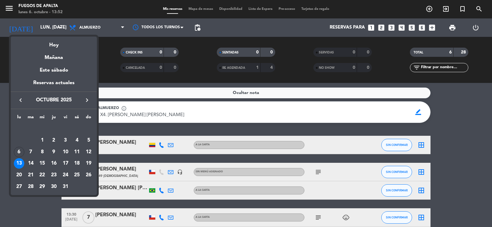
click at [453, 143] on div at bounding box center [246, 113] width 492 height 227
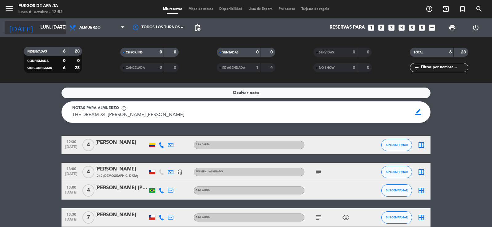
click at [37, 27] on input "lun. [DATE]" at bounding box center [66, 28] width 59 height 12
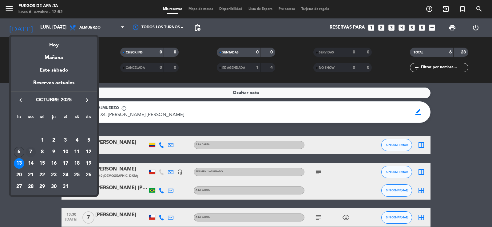
click at [31, 152] on div "7" at bounding box center [31, 152] width 10 height 10
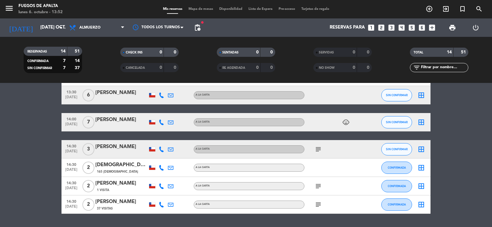
scroll to position [215, 0]
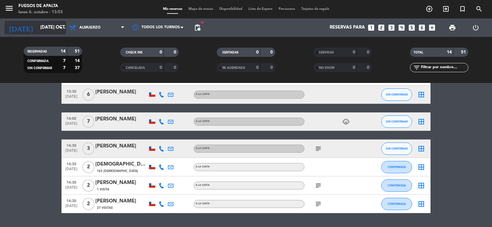
click at [41, 26] on input "[DATE] oct." at bounding box center [66, 28] width 59 height 12
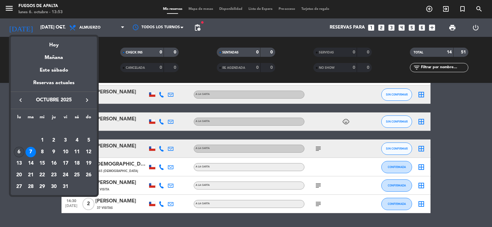
click at [20, 150] on div "6" at bounding box center [19, 152] width 10 height 10
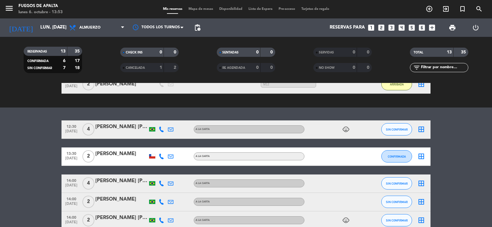
scroll to position [185, 0]
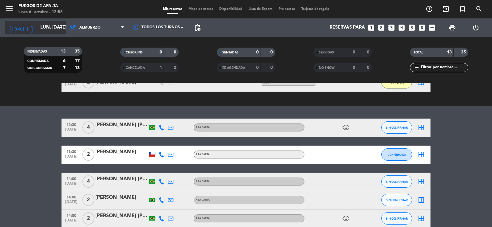
click at [37, 33] on input "lun. [DATE]" at bounding box center [66, 28] width 59 height 12
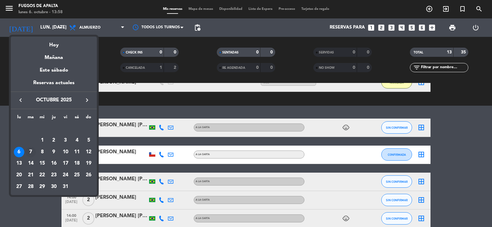
click at [29, 150] on div "7" at bounding box center [31, 152] width 10 height 10
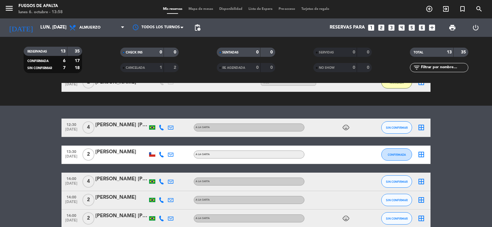
type input "[DATE] oct."
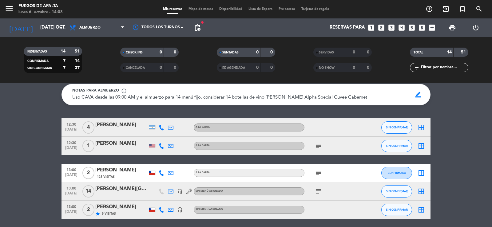
scroll to position [0, 0]
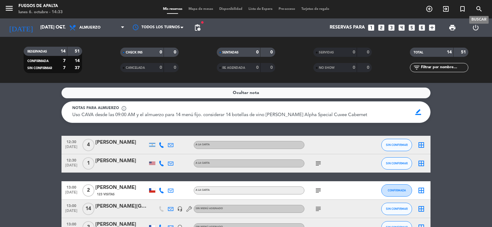
click at [479, 7] on icon "search" at bounding box center [479, 8] width 7 height 7
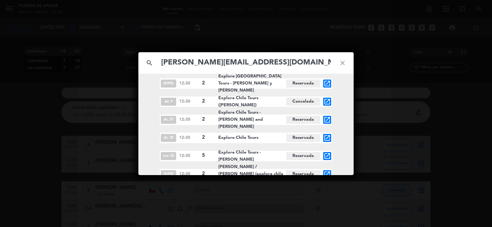
scroll to position [334, 0]
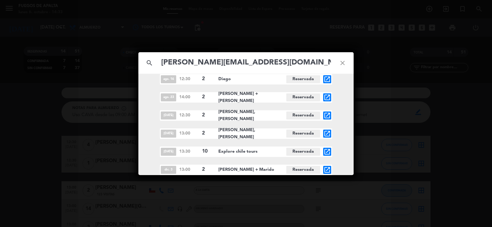
type input "[PERSON_NAME][EMAIL_ADDRESS][DOMAIN_NAME]"
click at [329, 154] on icon "open_in_new" at bounding box center [327, 151] width 7 height 7
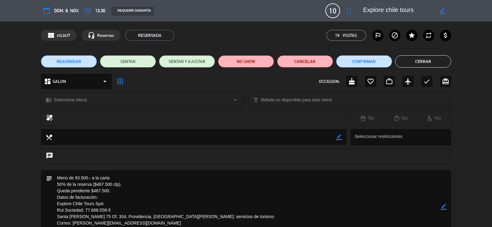
click at [129, 185] on textarea at bounding box center [246, 207] width 388 height 74
drag, startPoint x: 90, startPoint y: 190, endPoint x: 53, endPoint y: 188, distance: 37.3
click at [53, 188] on textarea at bounding box center [246, 207] width 388 height 74
click at [441, 205] on icon "border_color" at bounding box center [444, 207] width 6 height 6
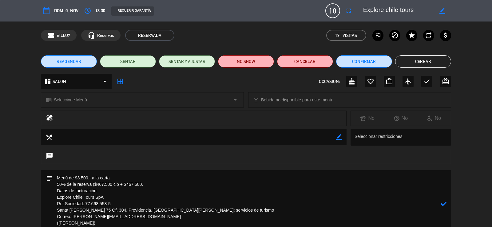
click at [94, 183] on textarea at bounding box center [246, 203] width 388 height 67
click at [118, 183] on textarea at bounding box center [246, 203] width 388 height 67
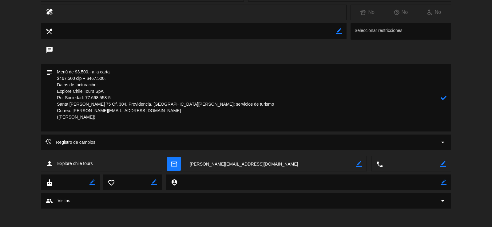
click at [118, 77] on textarea at bounding box center [246, 97] width 388 height 67
type textarea "Menú de 93.500.- a la carta $467.500 clp + $467.500. PAGADO 100% Datos de factu…"
click at [444, 98] on icon at bounding box center [444, 98] width 6 height 6
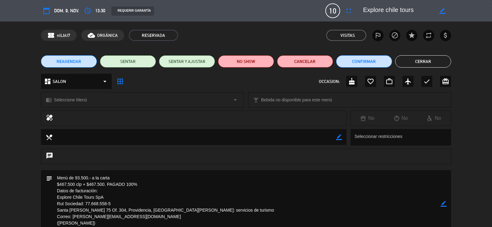
click at [421, 60] on button "Cerrar" at bounding box center [423, 61] width 56 height 12
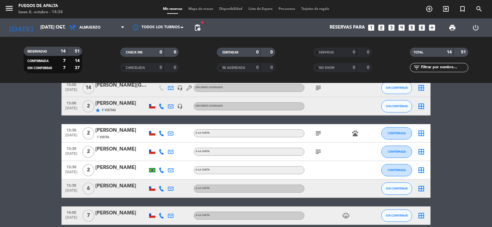
scroll to position [123, 0]
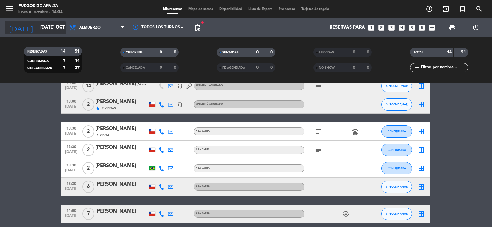
click at [43, 25] on input "[DATE] oct." at bounding box center [66, 28] width 59 height 12
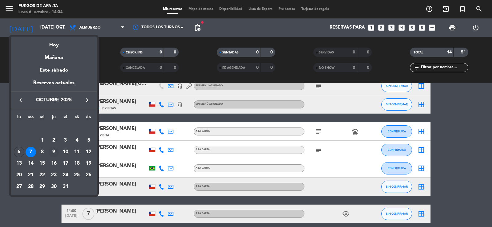
click at [52, 150] on div "9" at bounding box center [54, 152] width 10 height 10
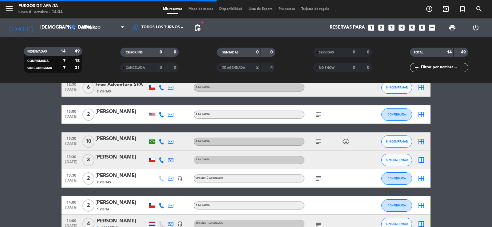
scroll to position [37, 0]
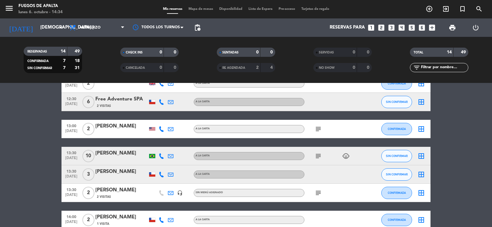
click at [316, 157] on icon "subject" at bounding box center [318, 156] width 7 height 7
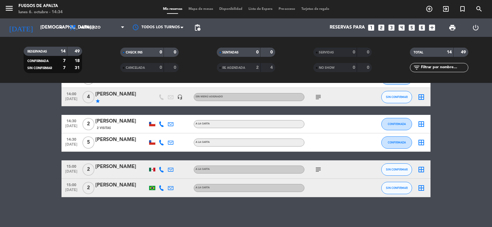
scroll to position [216, 0]
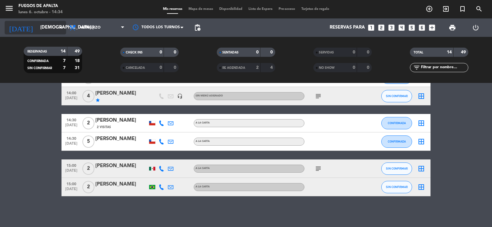
click at [46, 29] on input "[DEMOGRAPHIC_DATA] [DATE]" at bounding box center [66, 28] width 59 height 12
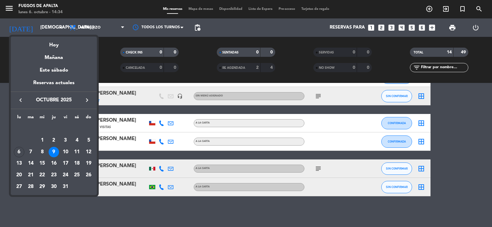
click at [88, 100] on icon "keyboard_arrow_right" at bounding box center [86, 100] width 7 height 7
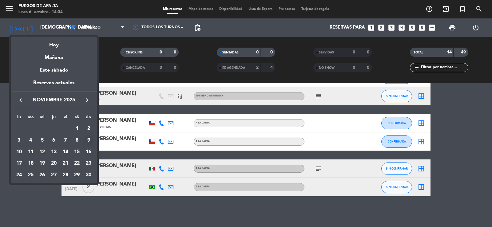
click at [89, 139] on div "9" at bounding box center [88, 140] width 10 height 10
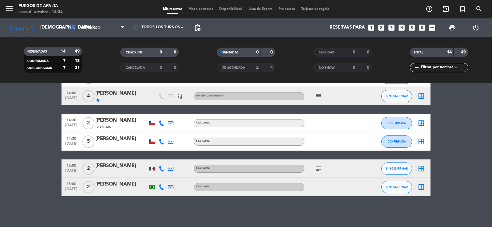
type input "dom. [DATE]"
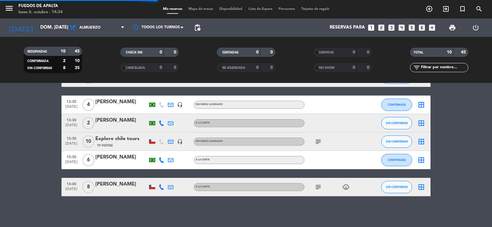
scroll to position [125, 0]
click at [320, 141] on icon "subject" at bounding box center [318, 141] width 7 height 7
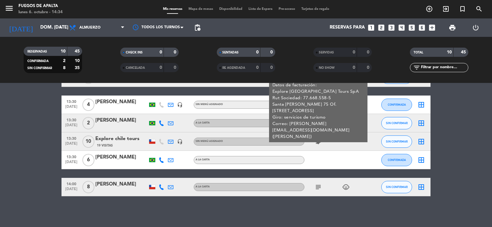
scroll to position [94, 0]
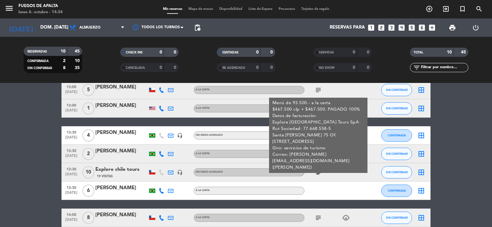
click at [473, 129] on bookings-row "12:30 [DATE] 3 [PERSON_NAME] [PERSON_NAME] SIN CONFIRMAR border_all 13:00 [DATE…" at bounding box center [246, 122] width 492 height 210
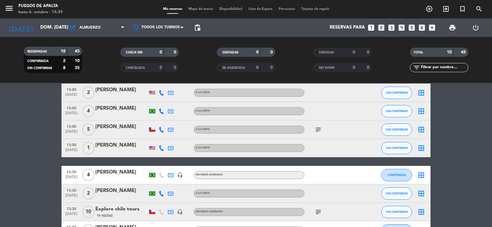
scroll to position [0, 0]
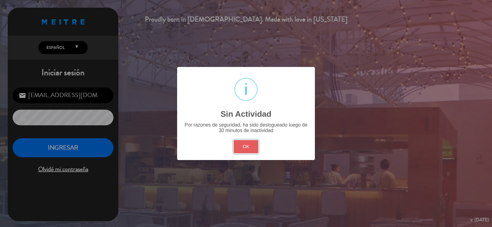
click at [242, 146] on button "OK" at bounding box center [246, 146] width 25 height 13
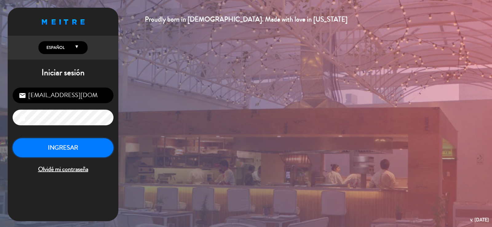
click at [86, 146] on button "INGRESAR" at bounding box center [63, 147] width 101 height 19
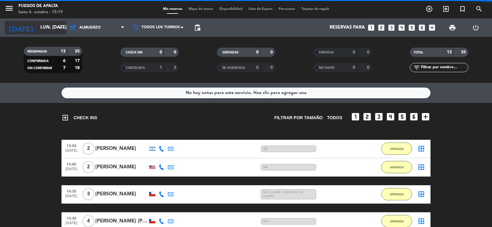
click at [39, 27] on input "lun. [DATE]" at bounding box center [66, 28] width 59 height 12
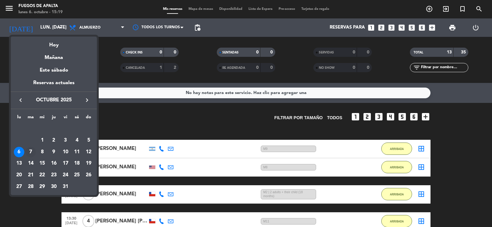
click at [28, 153] on div "7" at bounding box center [31, 152] width 10 height 10
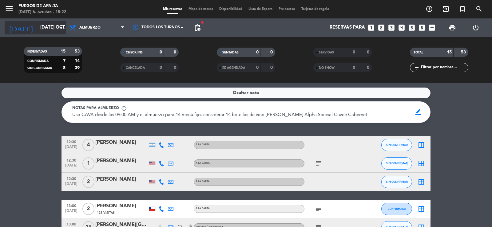
click at [40, 25] on input "[DATE] oct." at bounding box center [66, 28] width 59 height 12
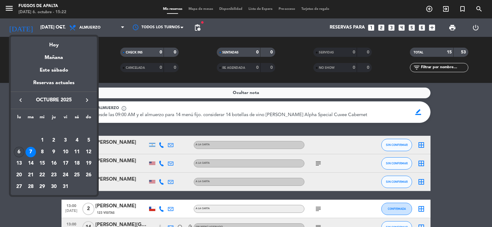
click at [20, 150] on div "6" at bounding box center [19, 152] width 10 height 10
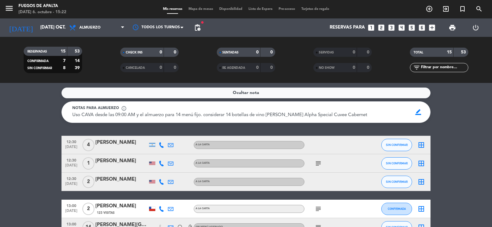
type input "lun. [DATE]"
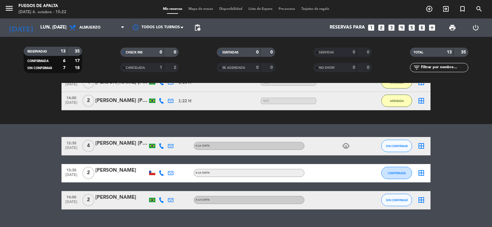
scroll to position [279, 0]
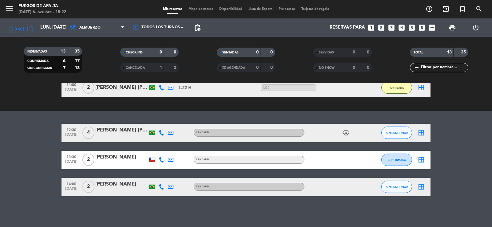
click at [122, 134] on div "[PERSON_NAME] [PERSON_NAME]" at bounding box center [121, 130] width 52 height 8
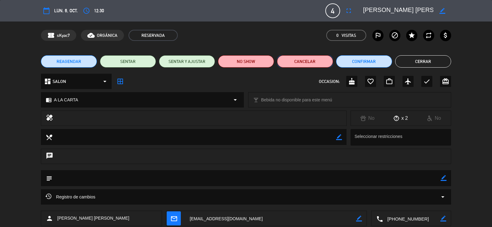
click at [304, 65] on button "Cancelar" at bounding box center [305, 61] width 56 height 12
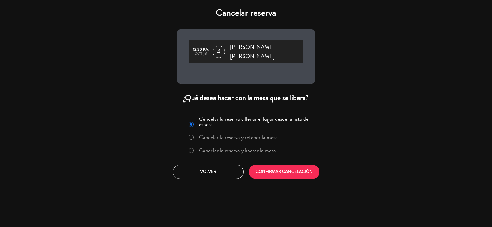
click at [247, 148] on label "Cancelar la reserva y liberar la mesa" at bounding box center [237, 151] width 77 height 6
click at [268, 158] on div "Cancelar la reserva y llenar el lugar desde la lista de espera Cancelar la rese…" at bounding box center [246, 147] width 148 height 74
click at [270, 165] on button "CONFIRMAR CANCELACIÓN" at bounding box center [284, 172] width 71 height 14
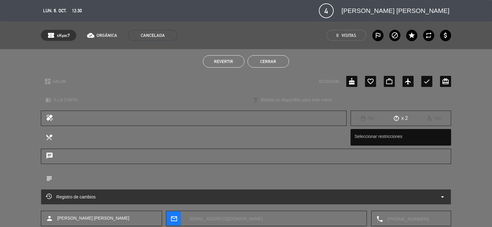
click at [281, 61] on button "Cerrar" at bounding box center [269, 61] width 42 height 12
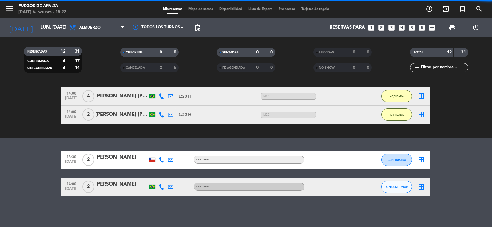
scroll to position [252, 0]
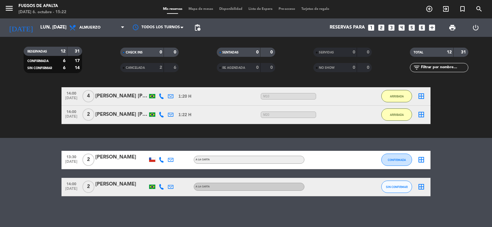
click at [119, 159] on div "[PERSON_NAME]" at bounding box center [121, 158] width 52 height 8
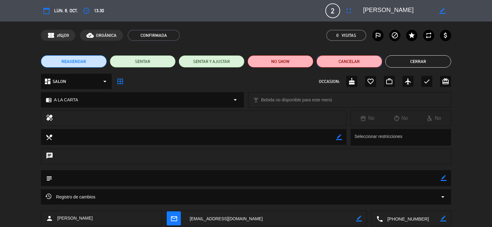
click at [355, 60] on button "Cancelar" at bounding box center [350, 61] width 66 height 12
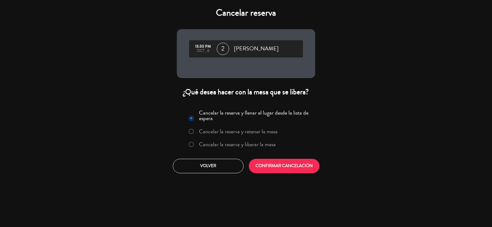
drag, startPoint x: 206, startPoint y: 142, endPoint x: 228, endPoint y: 163, distance: 30.7
click at [206, 142] on label "Cancelar la reserva y liberar la mesa" at bounding box center [237, 145] width 77 height 6
click at [290, 162] on button "CONFIRMAR CANCELACIÓN" at bounding box center [284, 166] width 71 height 14
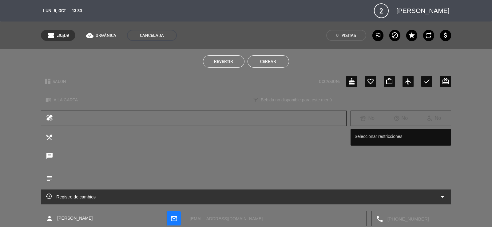
click at [277, 60] on button "Cerrar" at bounding box center [269, 61] width 42 height 12
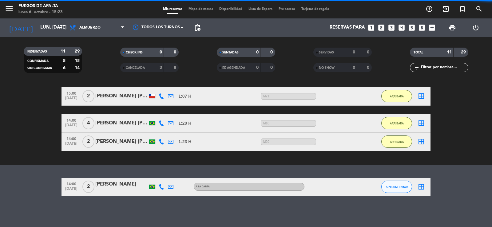
scroll to position [225, 0]
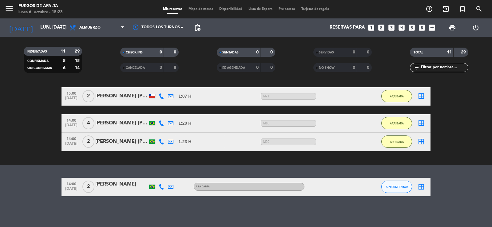
click at [125, 184] on div "[PERSON_NAME]" at bounding box center [121, 185] width 52 height 8
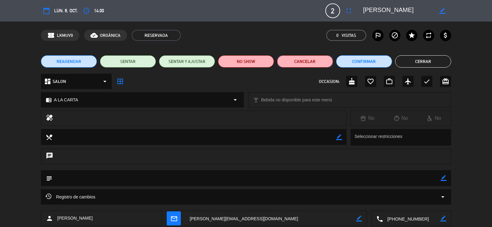
click at [319, 63] on button "Cancelar" at bounding box center [305, 61] width 56 height 12
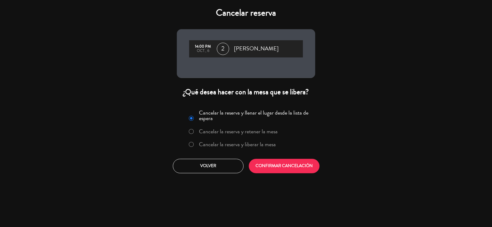
click at [233, 146] on label "Cancelar la reserva y liberar la mesa" at bounding box center [237, 145] width 77 height 6
click at [277, 164] on button "CONFIRMAR CANCELACIÓN" at bounding box center [284, 166] width 71 height 14
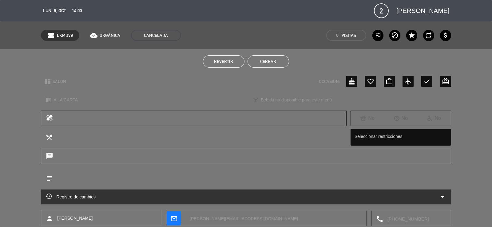
click at [278, 62] on button "Cerrar" at bounding box center [269, 61] width 42 height 12
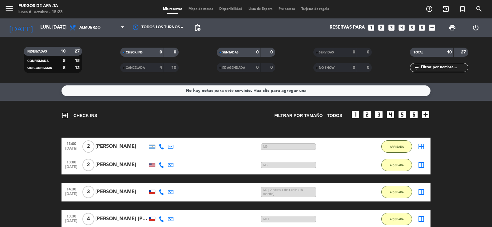
scroll to position [0, 0]
